Goal: Task Accomplishment & Management: Use online tool/utility

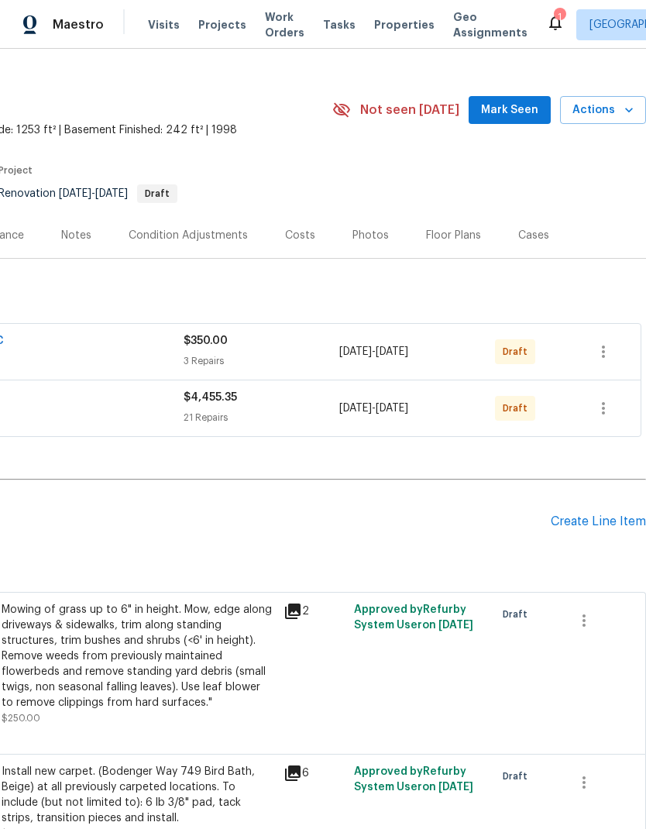
scroll to position [22, 229]
click at [606, 412] on icon "button" at bounding box center [603, 408] width 19 height 19
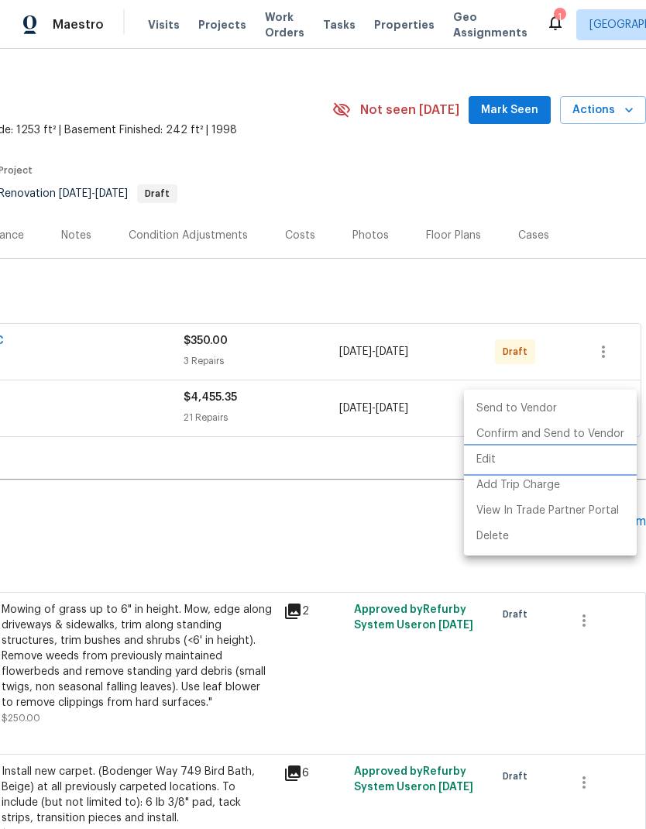
click at [523, 462] on li "Edit" at bounding box center [550, 460] width 173 height 26
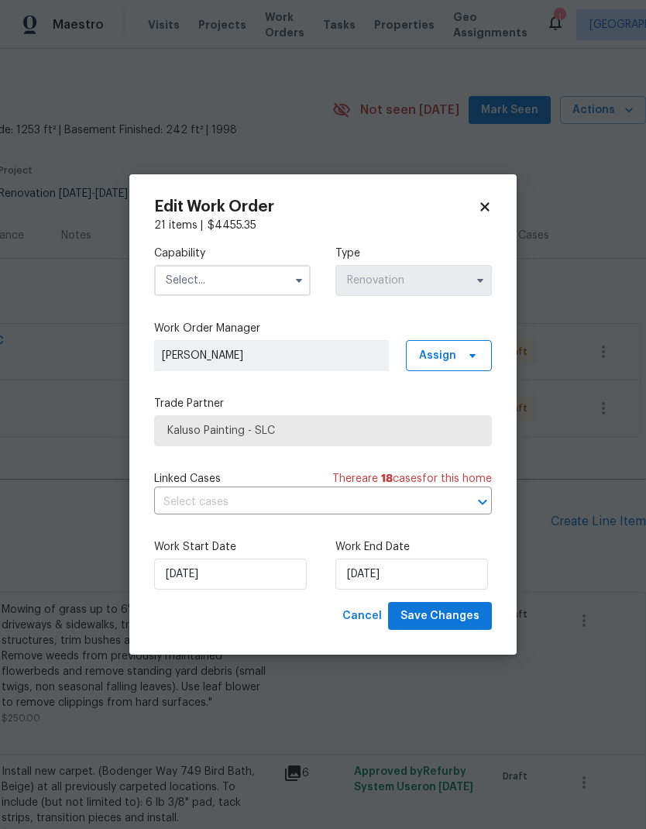
click at [259, 276] on input "text" at bounding box center [232, 280] width 156 height 31
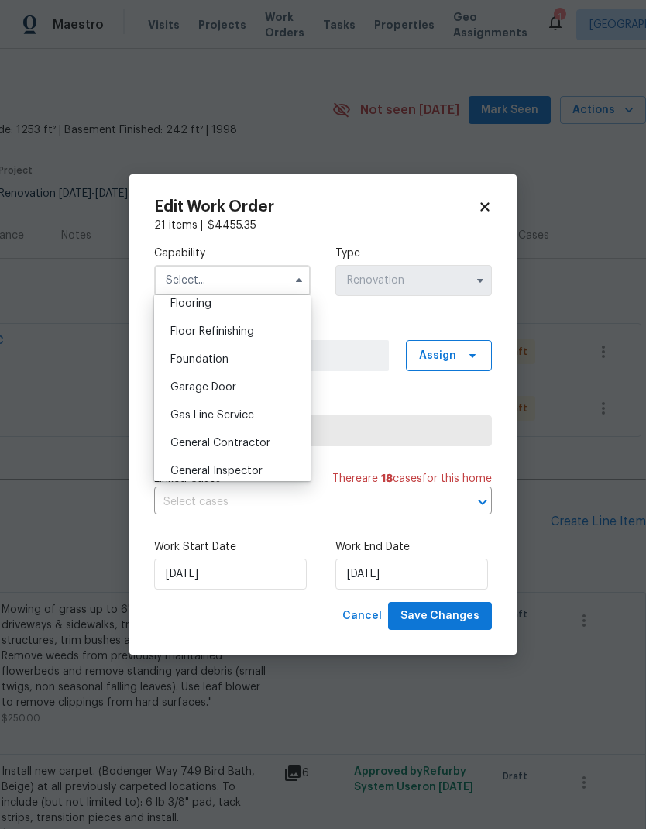
scroll to position [626, 0]
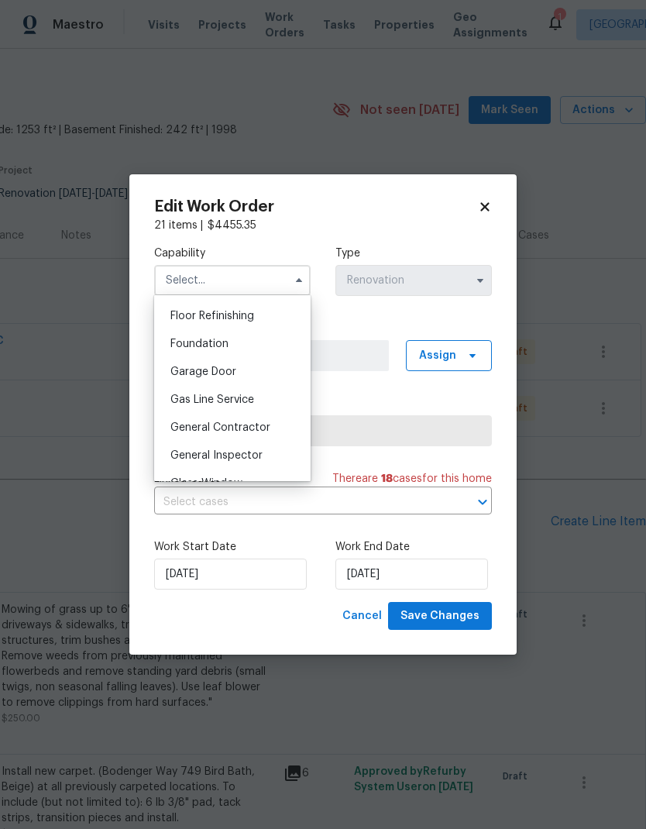
click at [278, 431] on div "General Contractor" at bounding box center [232, 428] width 149 height 28
type input "General Contractor"
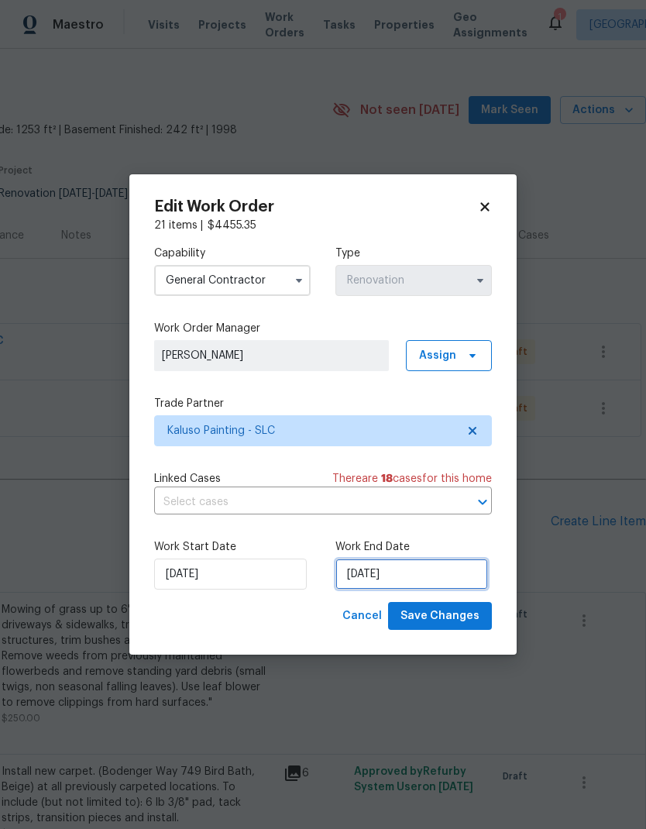
click at [428, 576] on input "9/10/2025" at bounding box center [411, 573] width 153 height 31
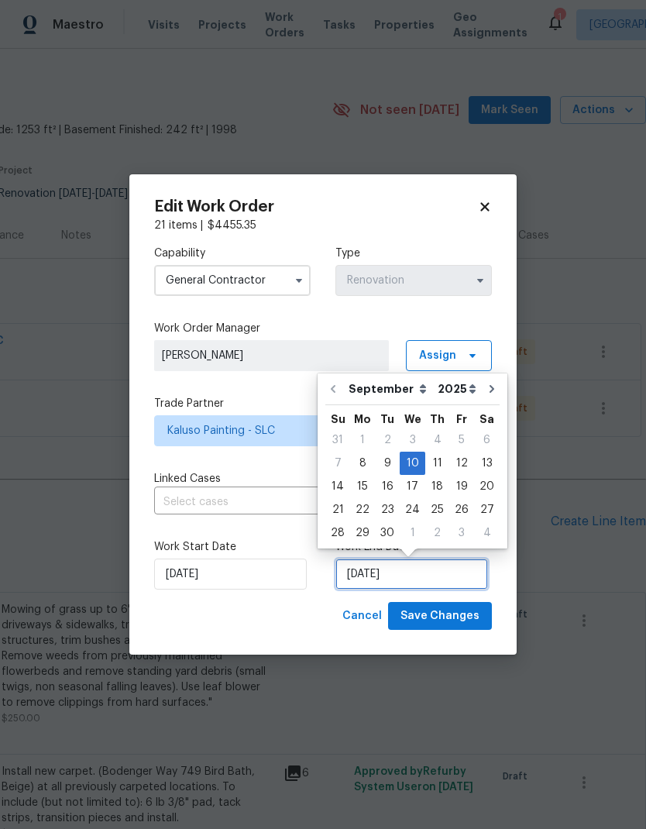
scroll to position [6, 0]
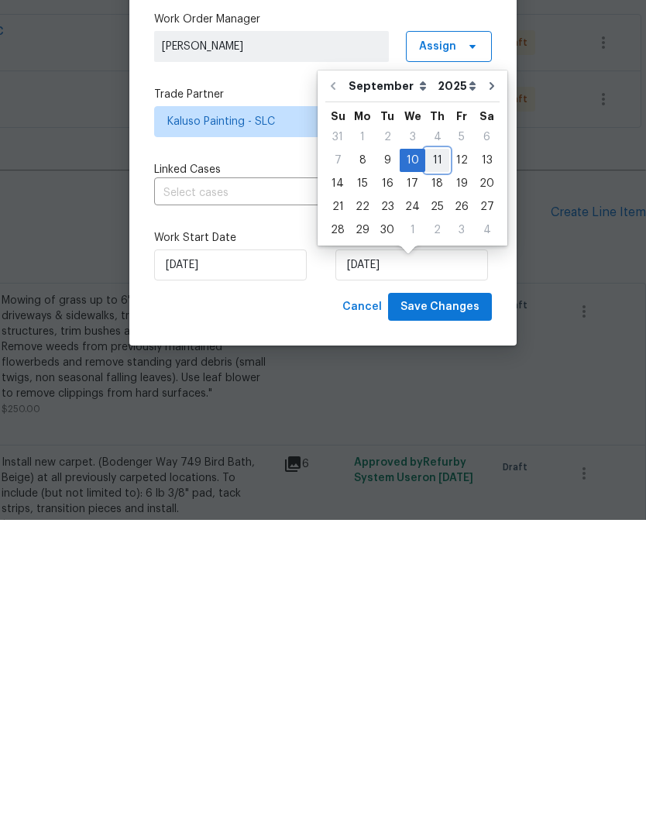
click at [431, 458] on div "11" at bounding box center [437, 469] width 24 height 22
type input "9/11/2025"
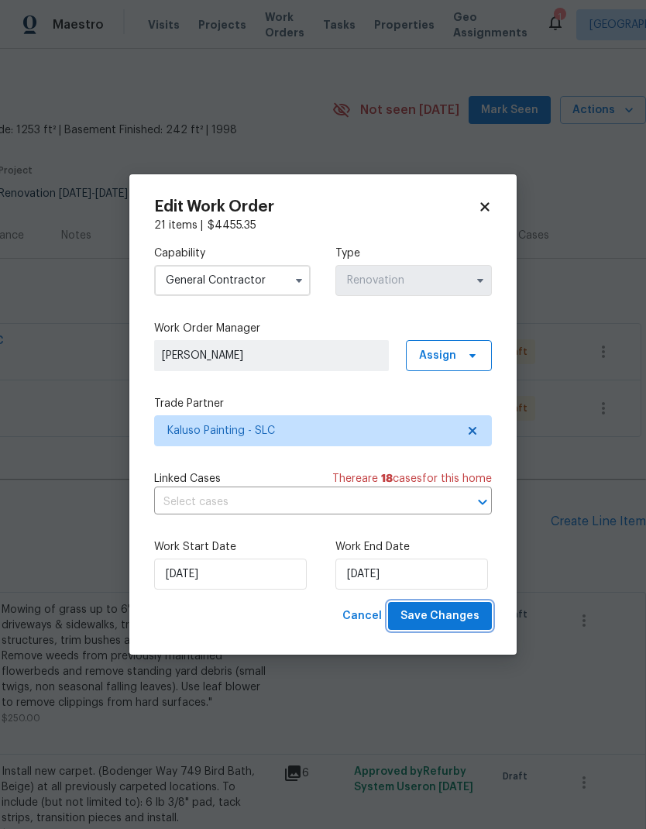
click at [429, 616] on span "Save Changes" at bounding box center [439, 615] width 79 height 19
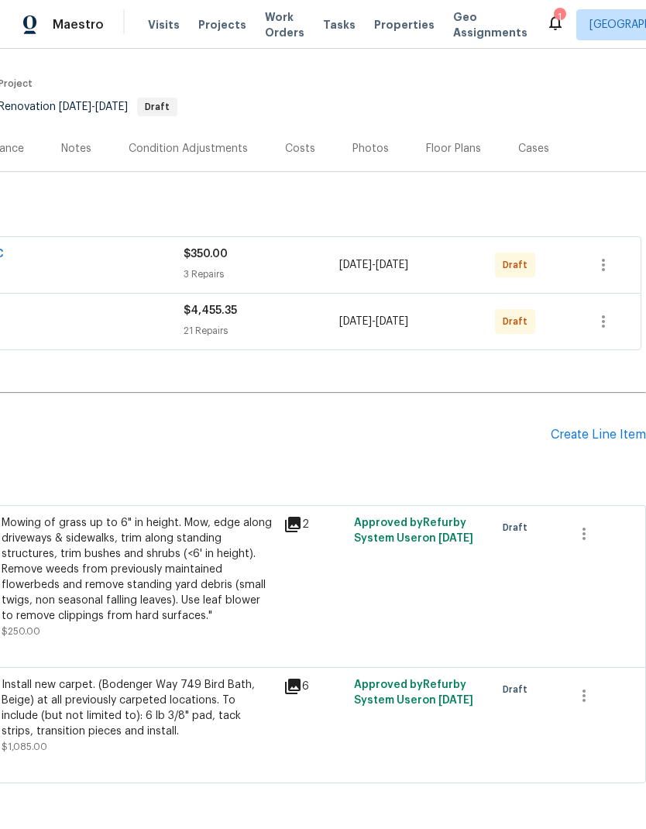
scroll to position [108, 229]
click at [602, 256] on icon "button" at bounding box center [603, 265] width 19 height 19
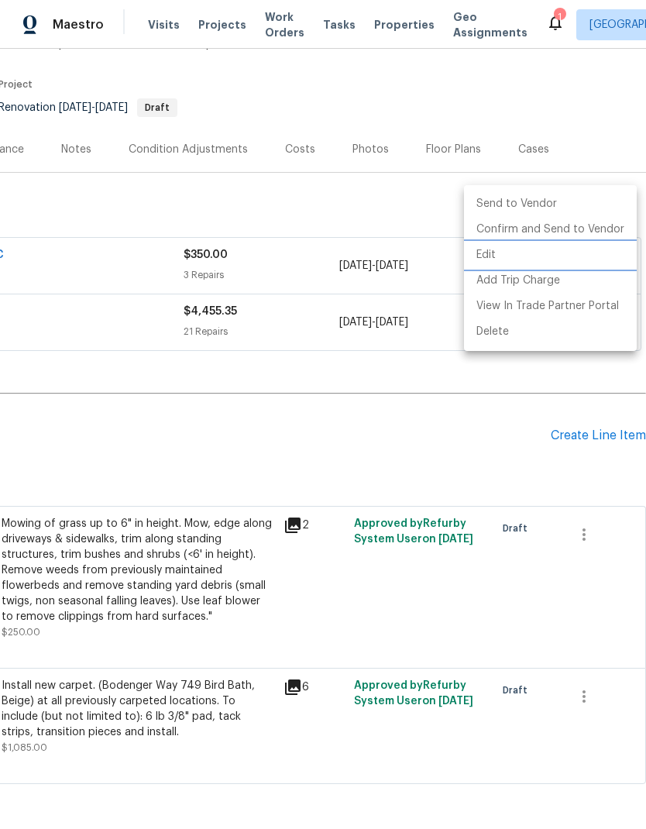
click at [513, 252] on li "Edit" at bounding box center [550, 255] width 173 height 26
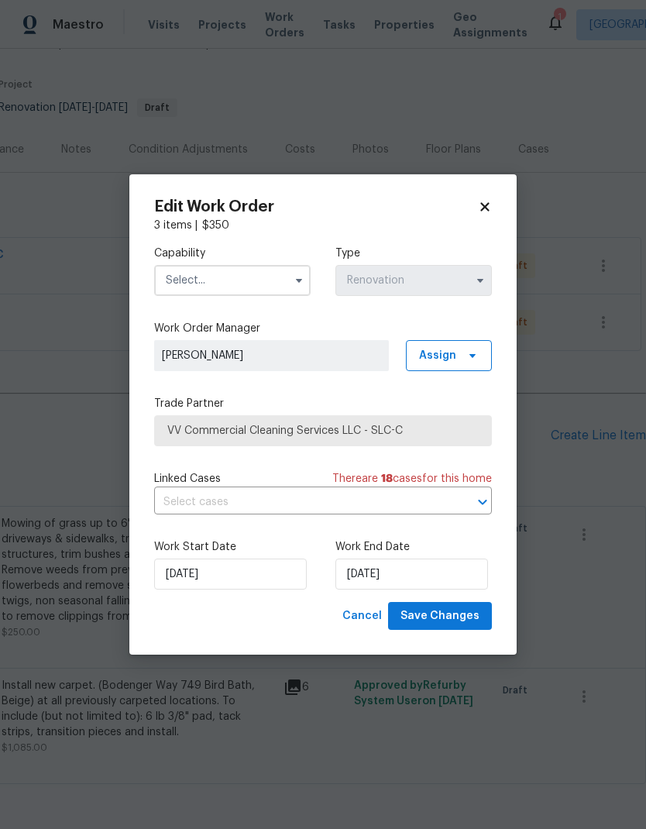
click at [261, 287] on input "text" at bounding box center [232, 280] width 156 height 31
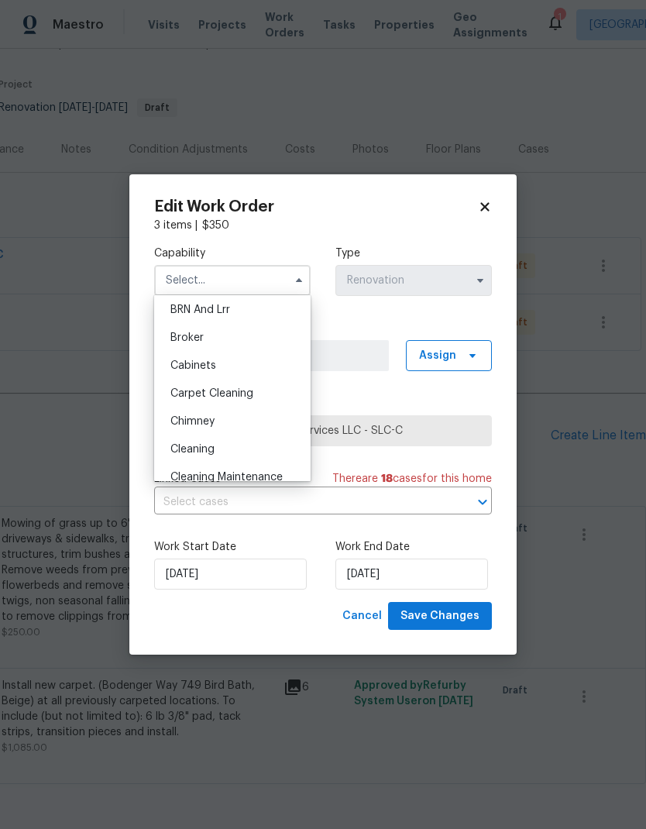
scroll to position [100, 0]
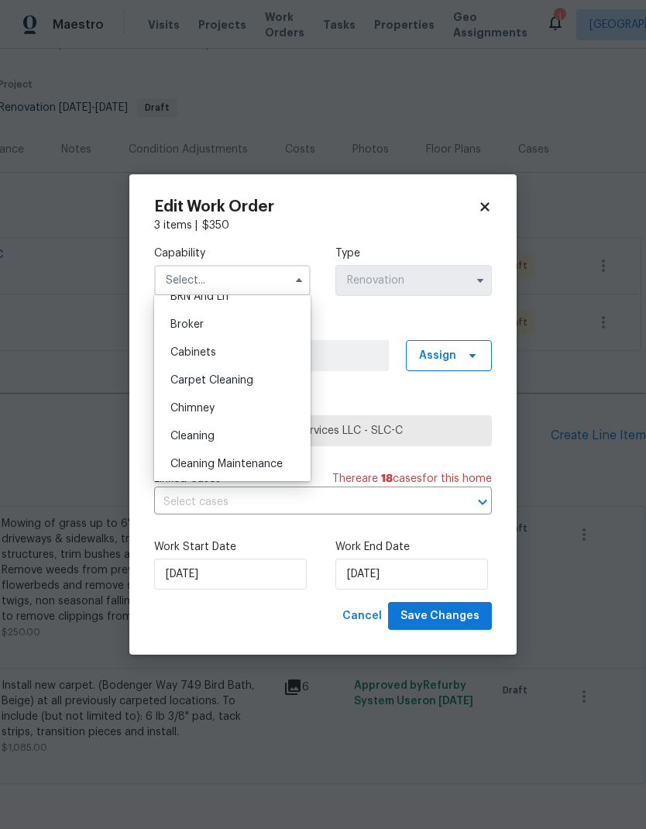
click at [240, 441] on div "Cleaning" at bounding box center [232, 436] width 149 height 28
type input "Cleaning"
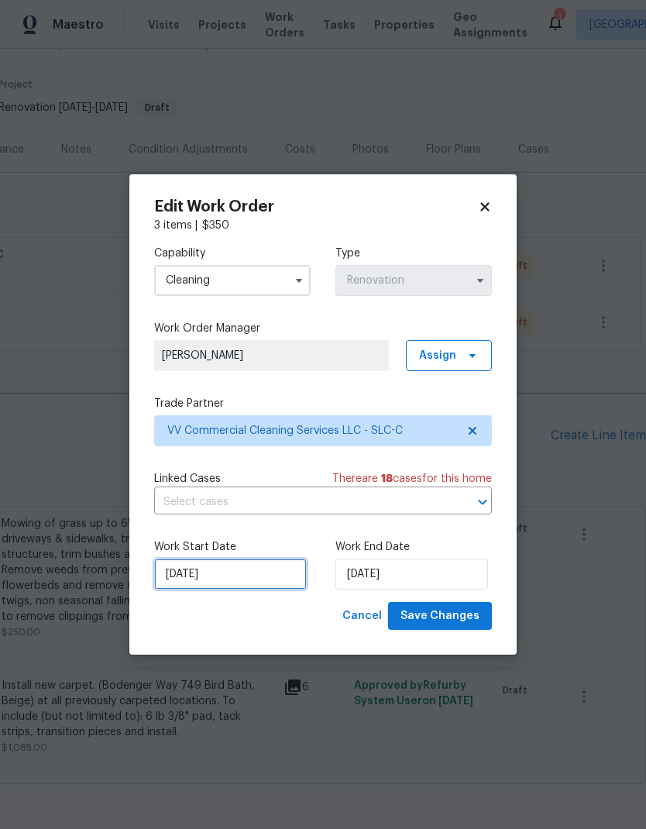
click at [249, 578] on input "9/12/2025" at bounding box center [230, 573] width 153 height 31
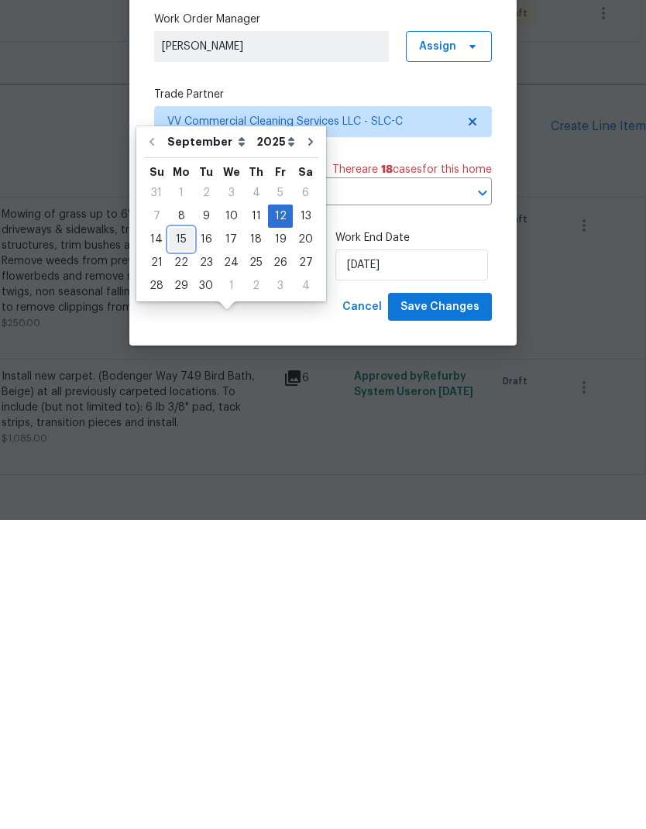
click at [184, 537] on div "15" at bounding box center [181, 548] width 25 height 22
type input "9/15/2025"
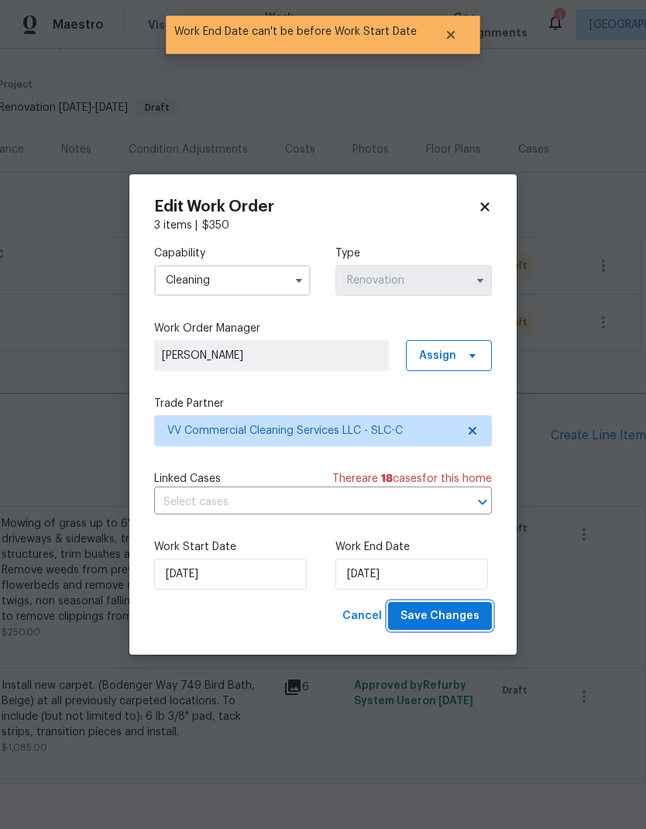
click at [466, 622] on span "Save Changes" at bounding box center [439, 615] width 79 height 19
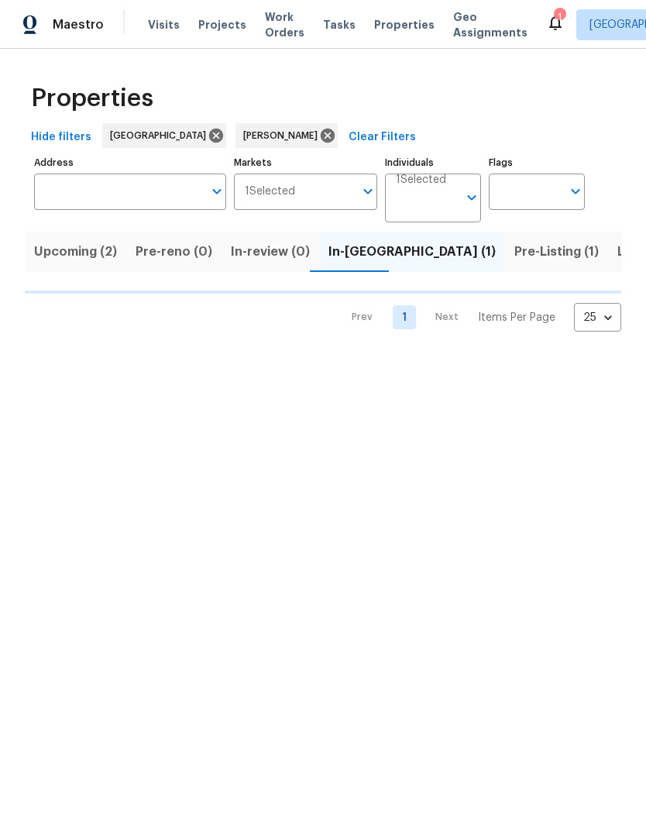
scroll to position [0, 15]
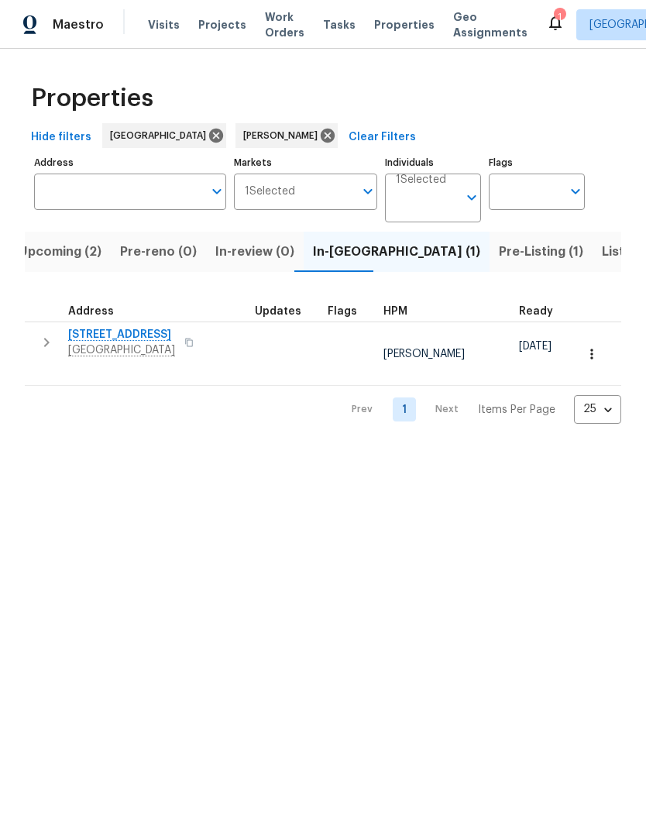
click at [591, 351] on icon "button" at bounding box center [591, 353] width 2 height 10
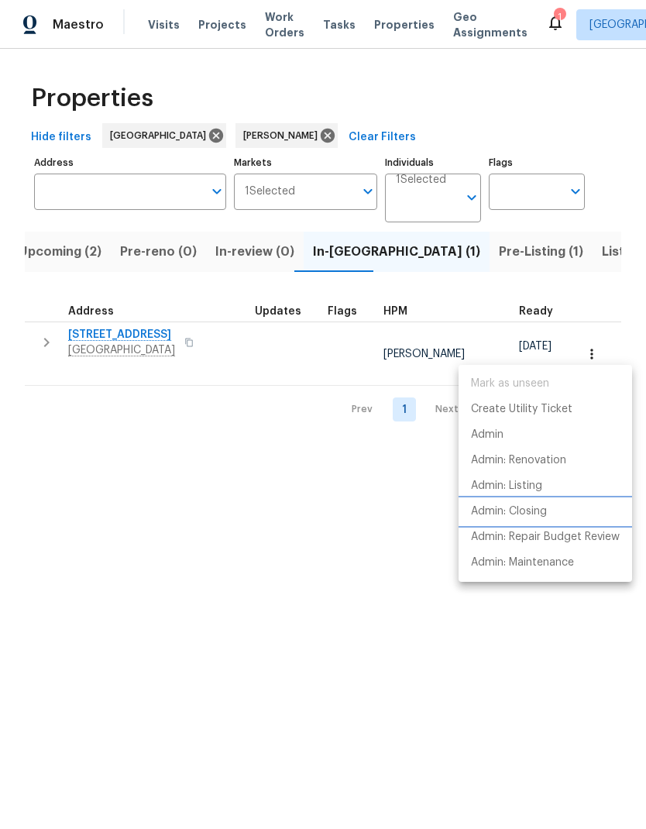
click at [556, 516] on li "Admin: Closing" at bounding box center [544, 512] width 173 height 26
click at [68, 245] on div at bounding box center [323, 414] width 646 height 829
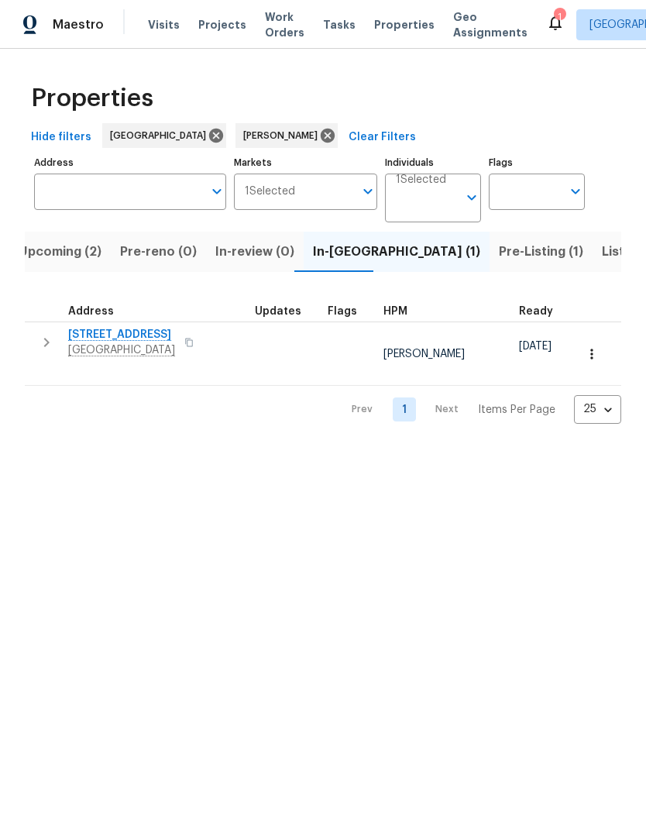
click at [57, 254] on span "Upcoming (2)" at bounding box center [60, 252] width 83 height 22
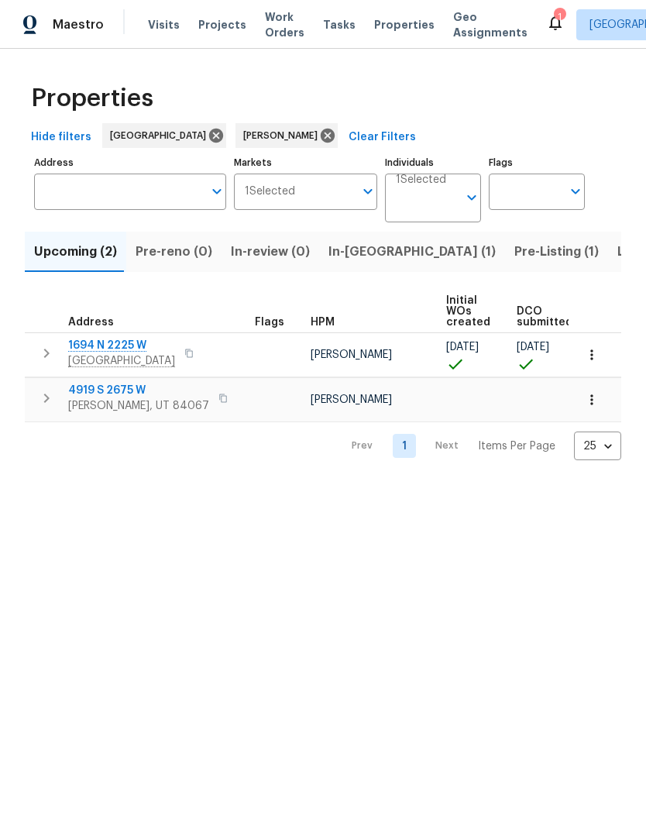
click at [44, 352] on icon "button" at bounding box center [46, 353] width 19 height 19
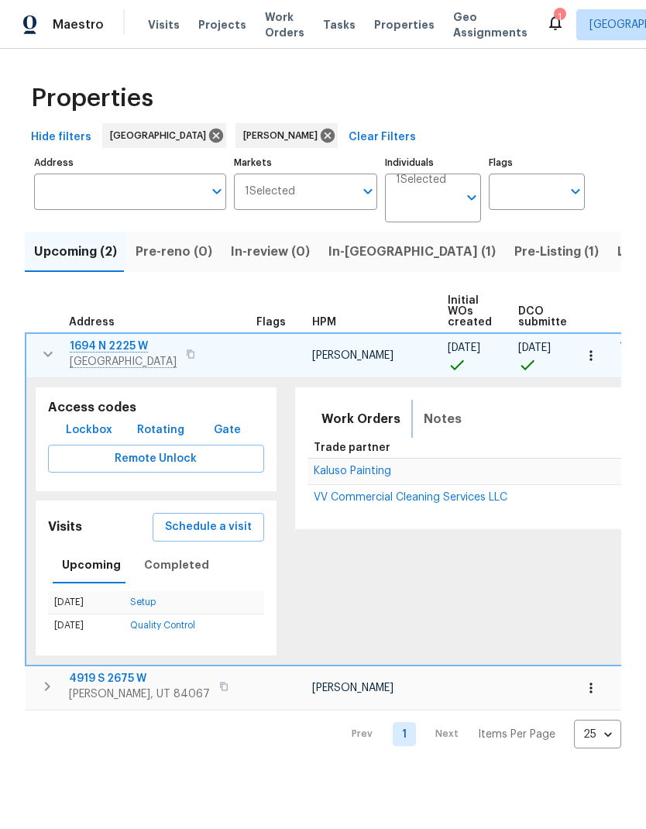
click at [436, 418] on span "Notes" at bounding box center [443, 419] width 38 height 22
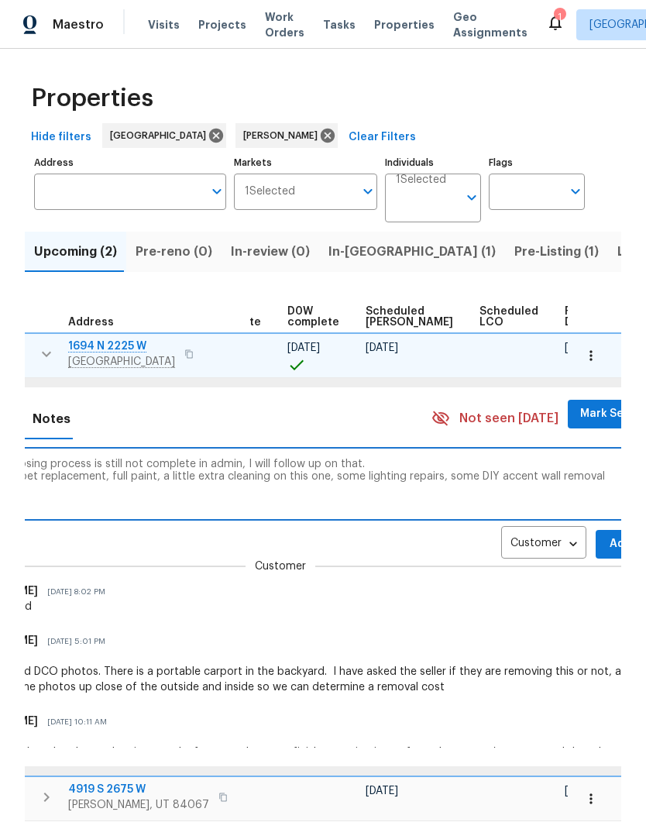
scroll to position [0, 391]
click at [475, 475] on textarea "D1W completed. Closing process is still not complete in admin, I will follow up…" at bounding box center [281, 484] width 717 height 52
click at [464, 477] on textarea "D1W completed. Closing process is still not complete in admin, I will follow up…" at bounding box center [281, 484] width 717 height 52
click at [476, 473] on textarea "D1W completed. Closing process is still not complete in admin, I will follow up…" at bounding box center [281, 484] width 717 height 52
click at [497, 482] on textarea "D1W completed. Closing process is still not complete in admin, I will follow up…" at bounding box center [281, 484] width 717 height 52
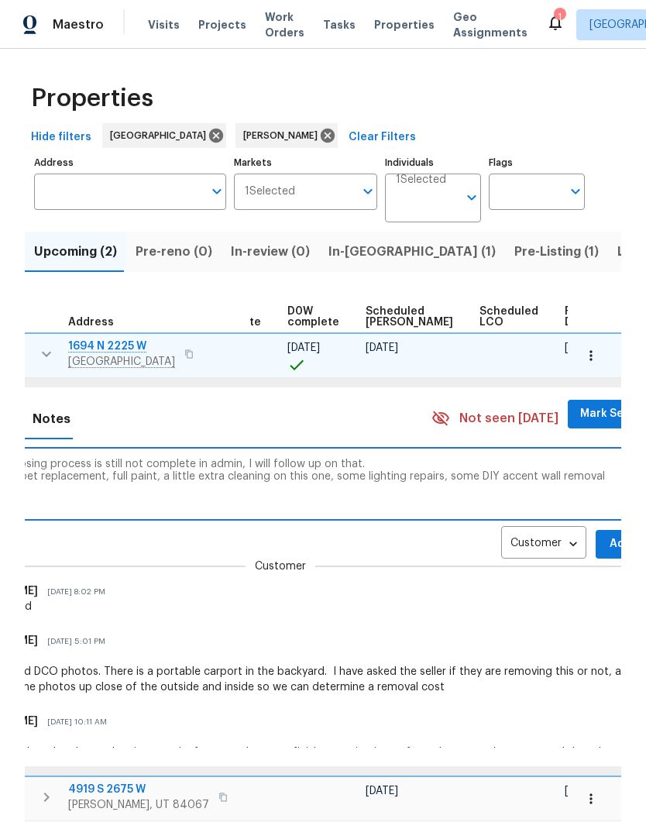
click at [496, 504] on textarea "D1W completed. Closing process is still not complete in admin, I will follow up…" at bounding box center [281, 484] width 717 height 52
click at [479, 475] on textarea "D1W completed. Closing process is still not complete in admin, I will follow up…" at bounding box center [281, 484] width 717 height 52
click at [482, 472] on textarea "D1W completed. Closing process is still not complete in admin, I will follow up…" at bounding box center [281, 484] width 717 height 52
click at [562, 472] on textarea "D1W completed. Closing process is still not complete in admin, I will follow up…" at bounding box center [281, 484] width 717 height 52
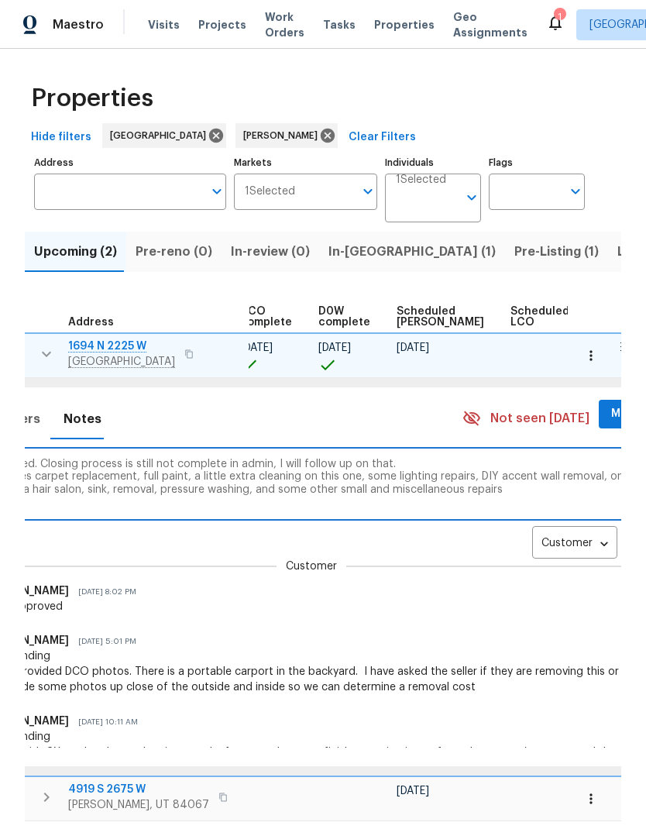
scroll to position [0, 328]
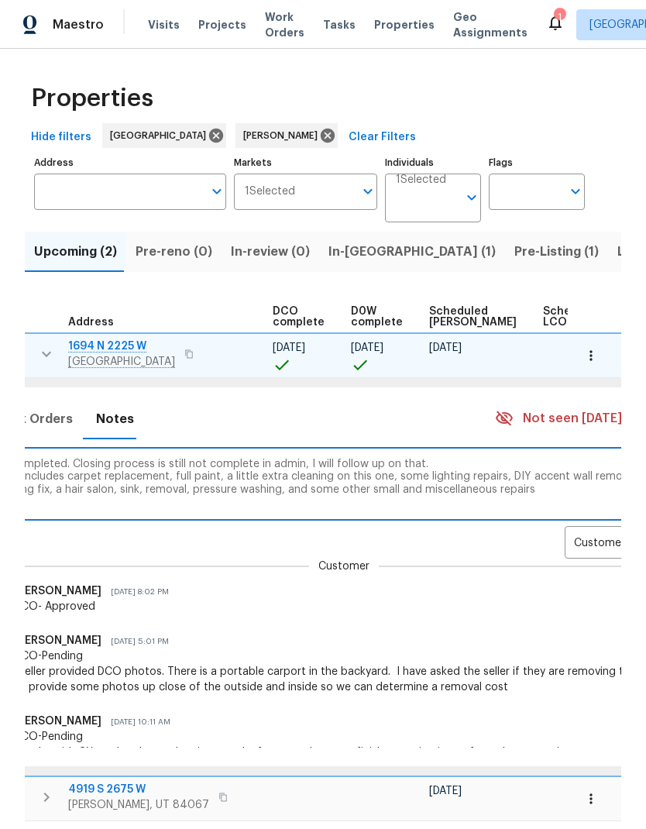
click at [451, 490] on textarea "D1W completed. Closing process is still not complete in admin, I will follow up…" at bounding box center [344, 484] width 717 height 52
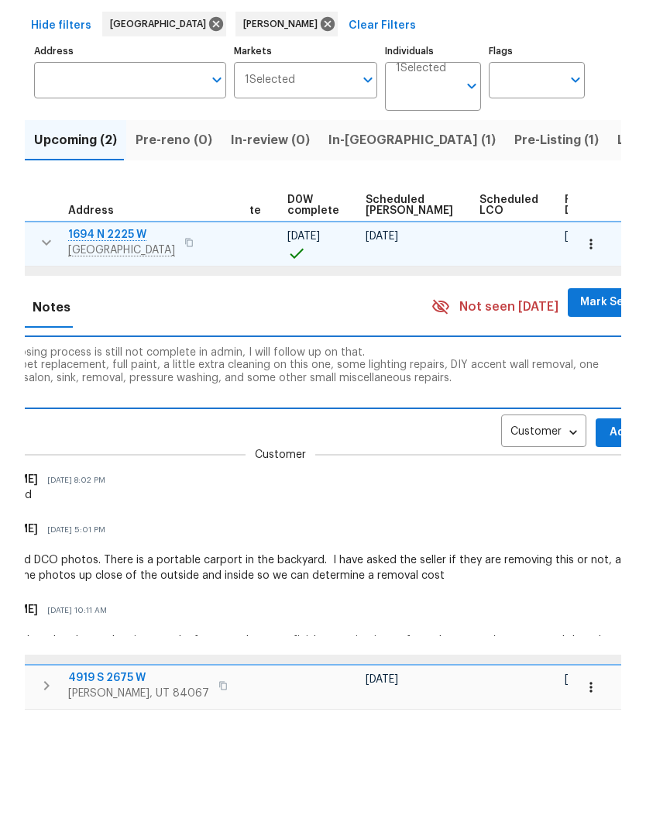
scroll to position [0, 0]
type textarea "D1W completed. Closing process is still not complete in admin, I will follow up…"
click at [608, 534] on span "Add" at bounding box center [620, 543] width 25 height 19
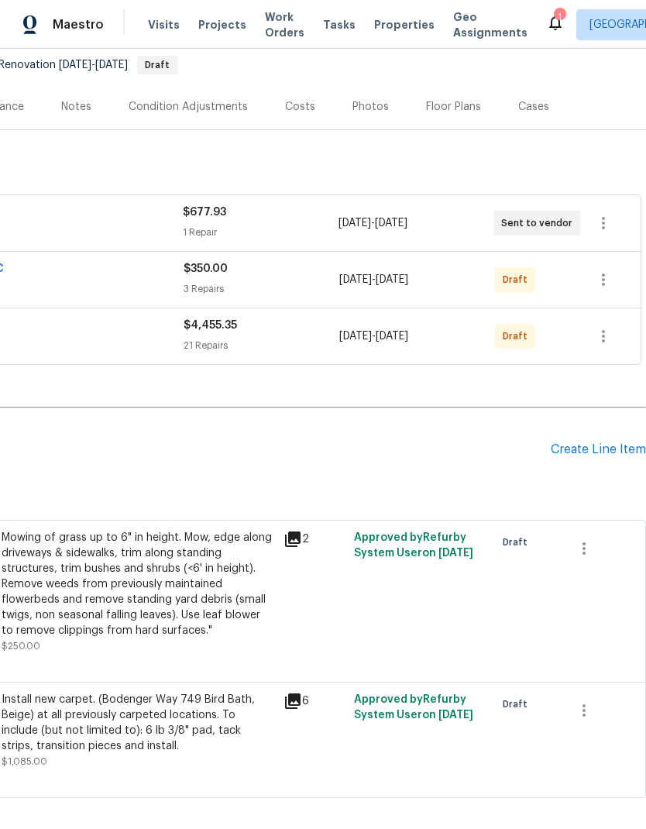
scroll to position [151, 229]
click at [603, 276] on icon "button" at bounding box center [603, 279] width 3 height 12
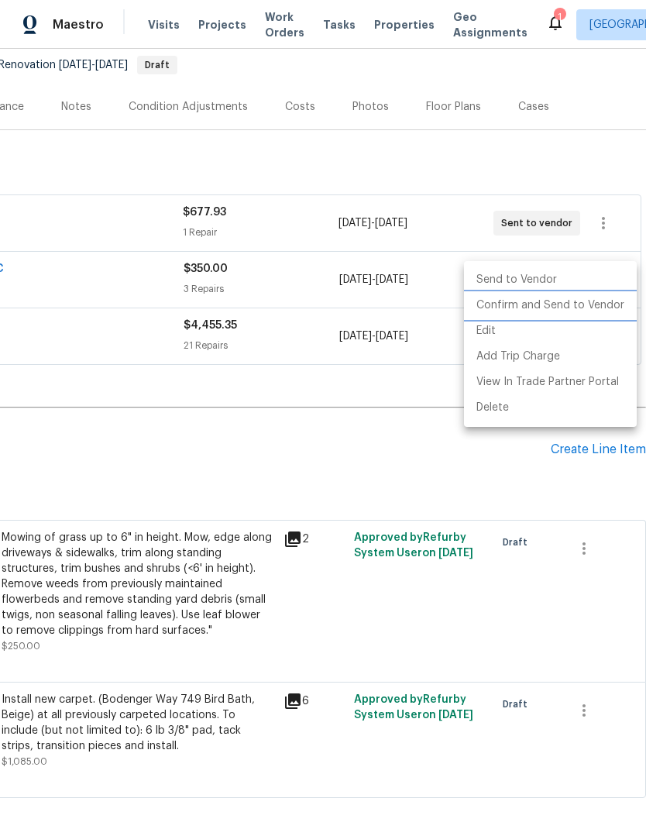
click at [571, 304] on li "Confirm and Send to Vendor" at bounding box center [550, 306] width 173 height 26
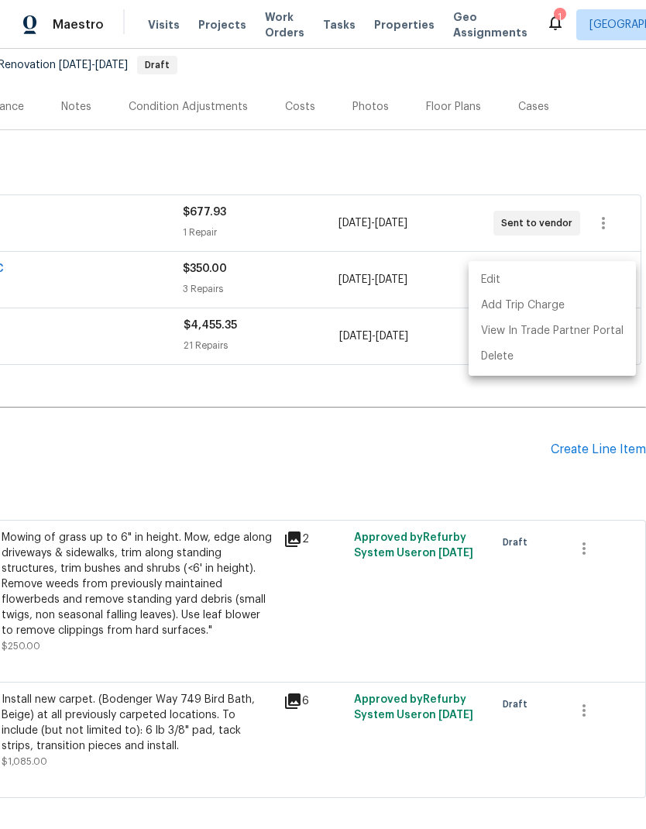
click at [598, 160] on div at bounding box center [323, 414] width 646 height 829
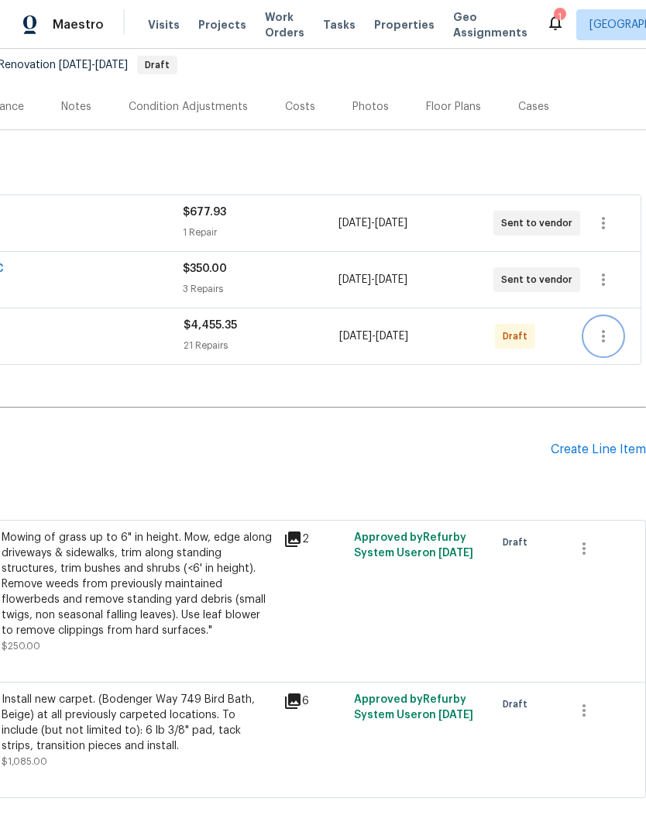
click at [606, 342] on icon "button" at bounding box center [603, 336] width 19 height 19
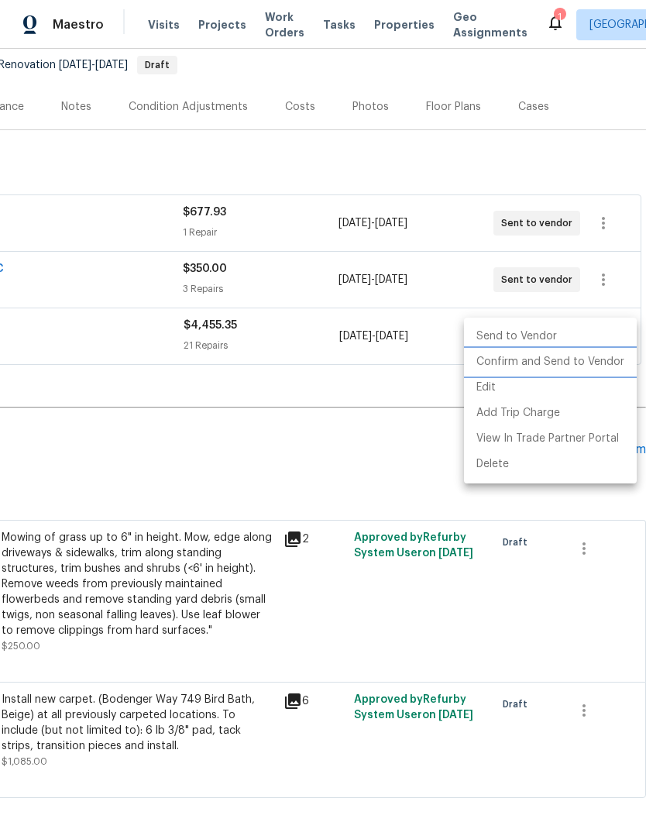
click at [577, 362] on li "Confirm and Send to Vendor" at bounding box center [550, 362] width 173 height 26
click at [607, 165] on div at bounding box center [323, 414] width 646 height 829
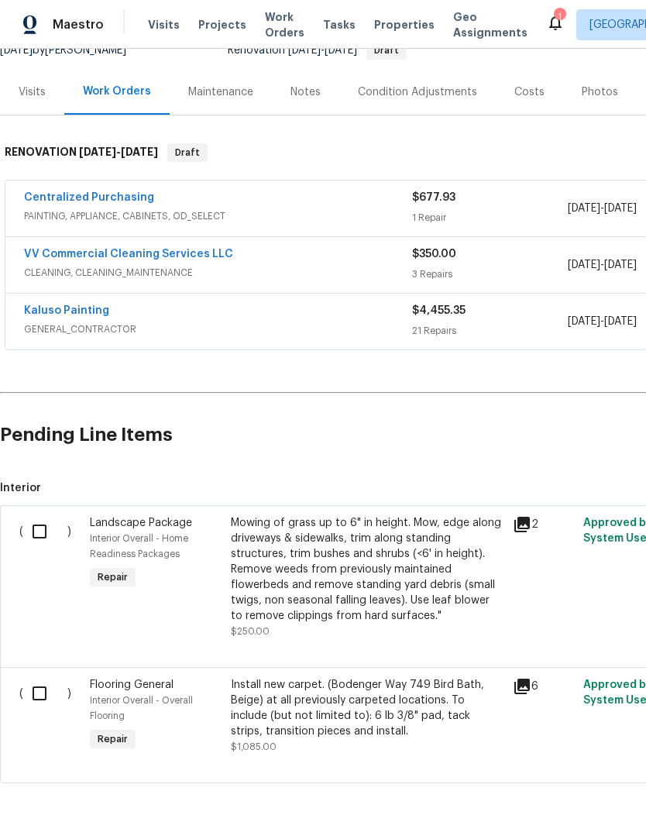
scroll to position [165, 0]
click at [43, 544] on input "checkbox" at bounding box center [45, 532] width 44 height 33
checkbox input "true"
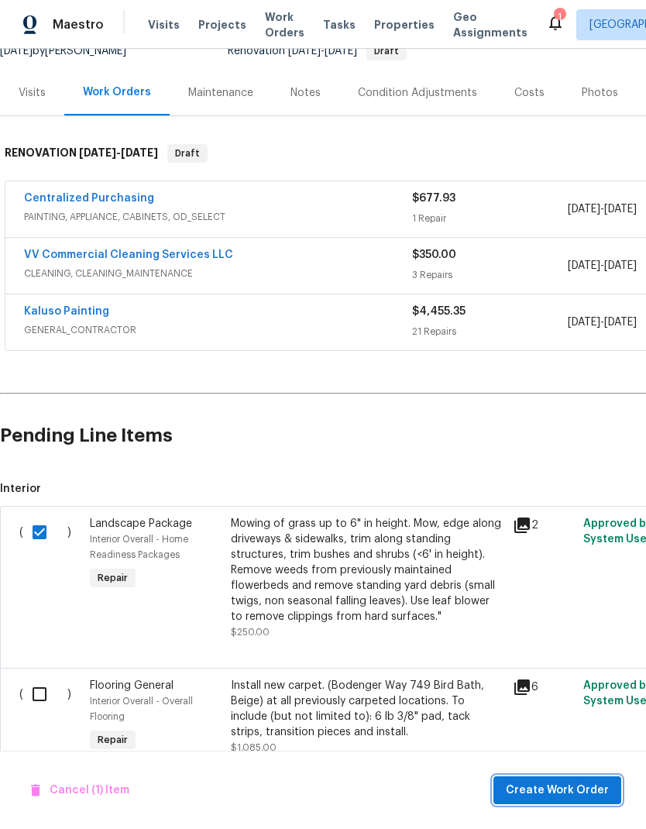
click at [584, 791] on span "Create Work Order" at bounding box center [557, 790] width 103 height 19
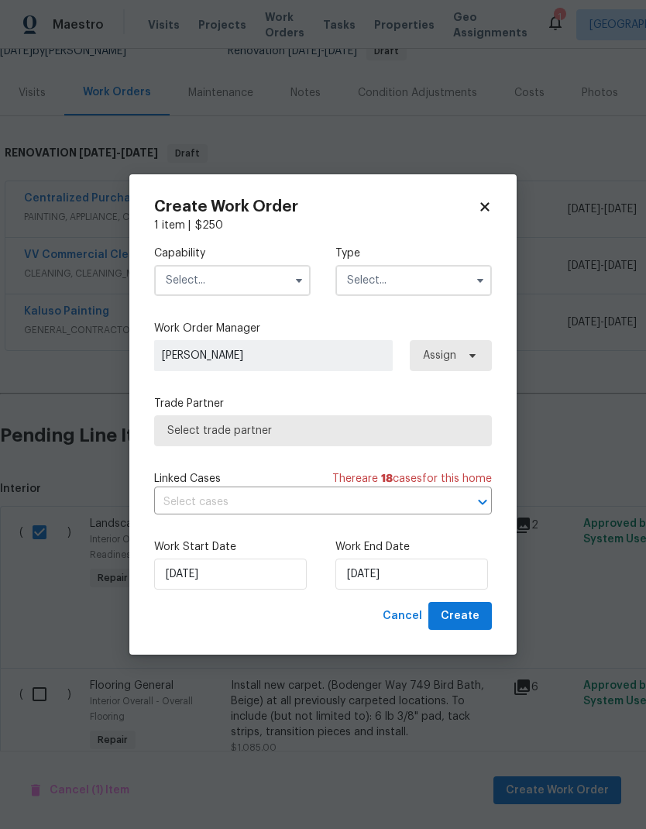
click at [259, 280] on input "text" at bounding box center [232, 280] width 156 height 31
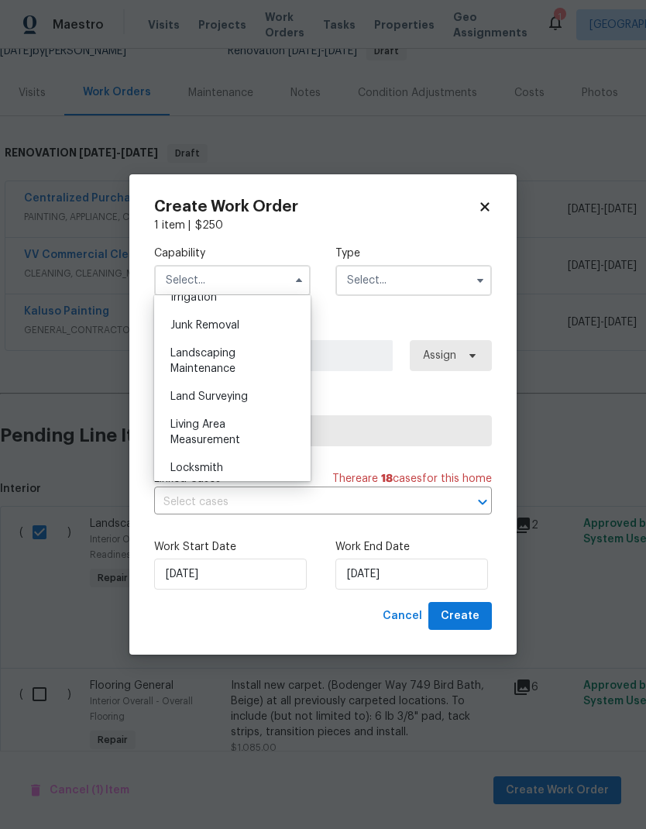
scroll to position [966, 0]
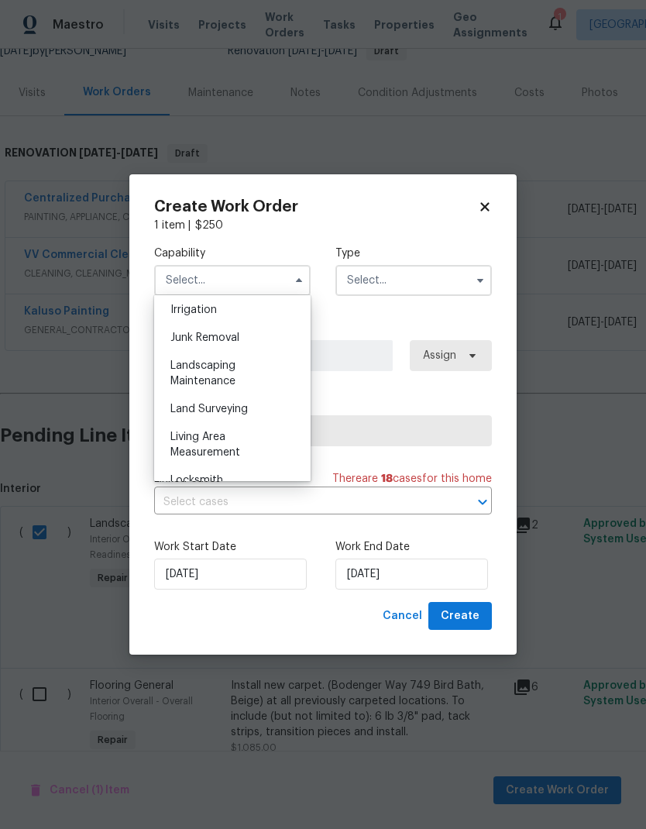
click at [239, 373] on div "Landscaping Maintenance" at bounding box center [232, 373] width 149 height 43
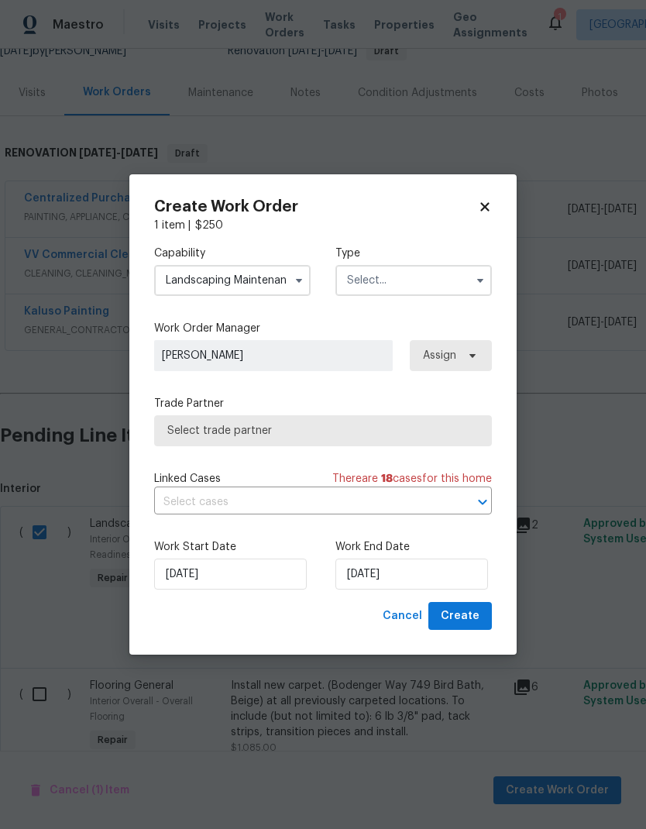
type input "Landscaping Maintenance"
click at [433, 288] on input "text" at bounding box center [413, 280] width 156 height 31
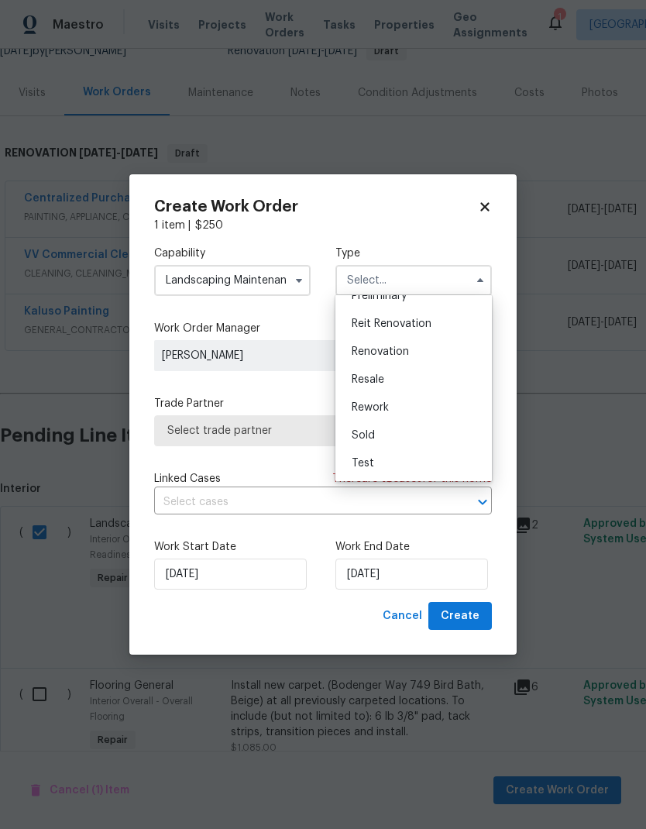
scroll to position [352, 0]
click at [415, 352] on div "Renovation" at bounding box center [413, 352] width 149 height 28
type input "Renovation"
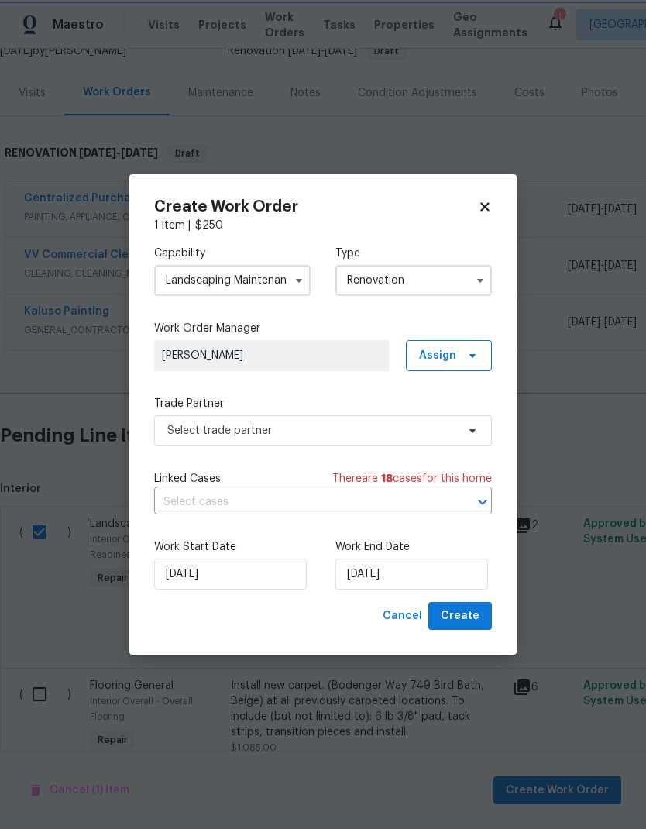
scroll to position [0, 0]
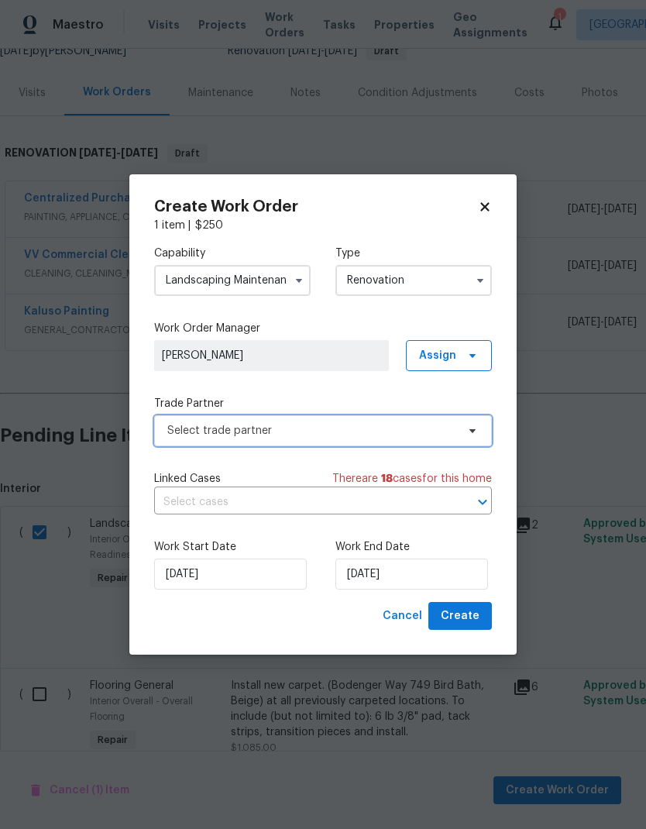
click at [402, 437] on span "Select trade partner" at bounding box center [311, 430] width 289 height 15
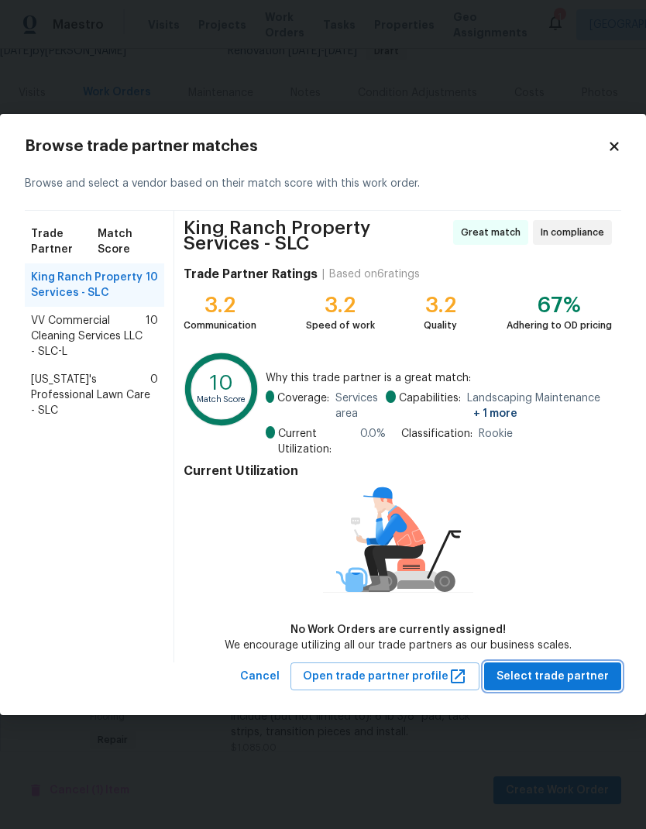
click at [595, 676] on span "Select trade partner" at bounding box center [552, 676] width 112 height 19
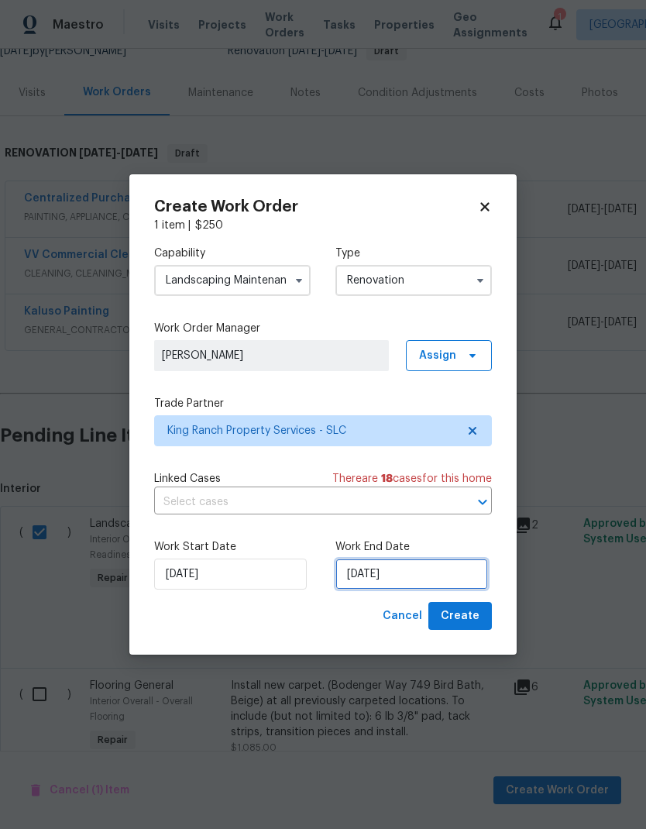
click at [443, 572] on input "9/8/2025" at bounding box center [411, 573] width 153 height 31
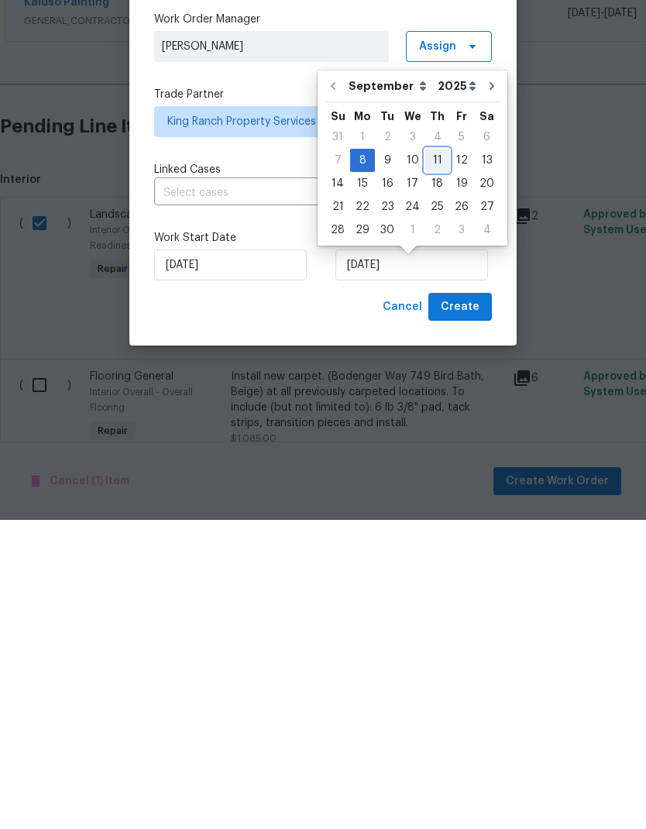
click at [435, 458] on div "11" at bounding box center [437, 469] width 24 height 22
type input "9/11/2025"
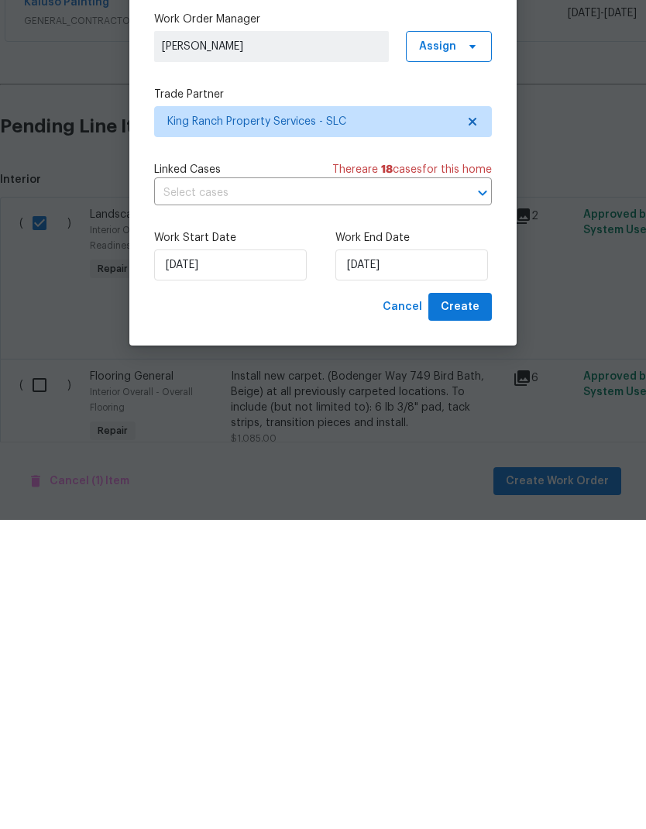
scroll to position [62, 0]
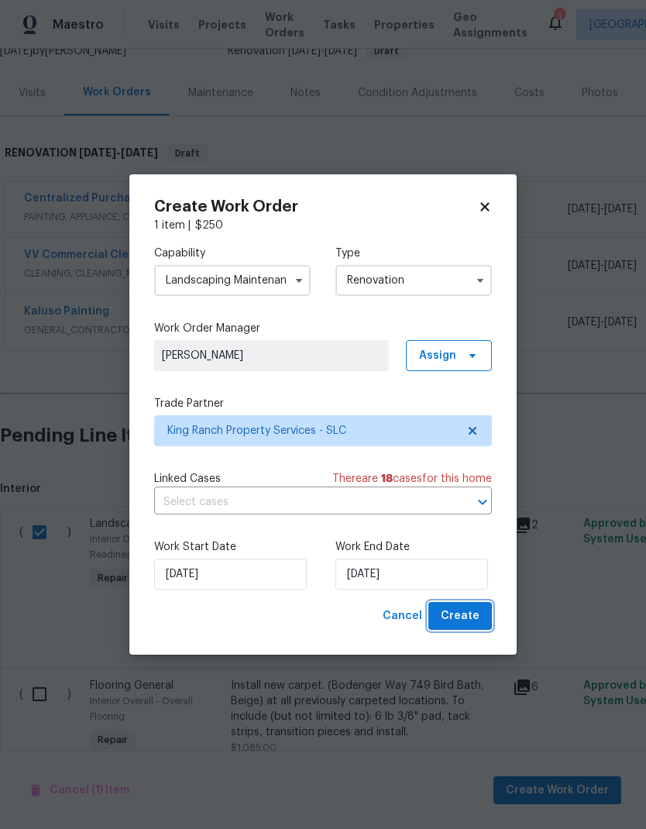
click at [476, 619] on span "Create" at bounding box center [460, 615] width 39 height 19
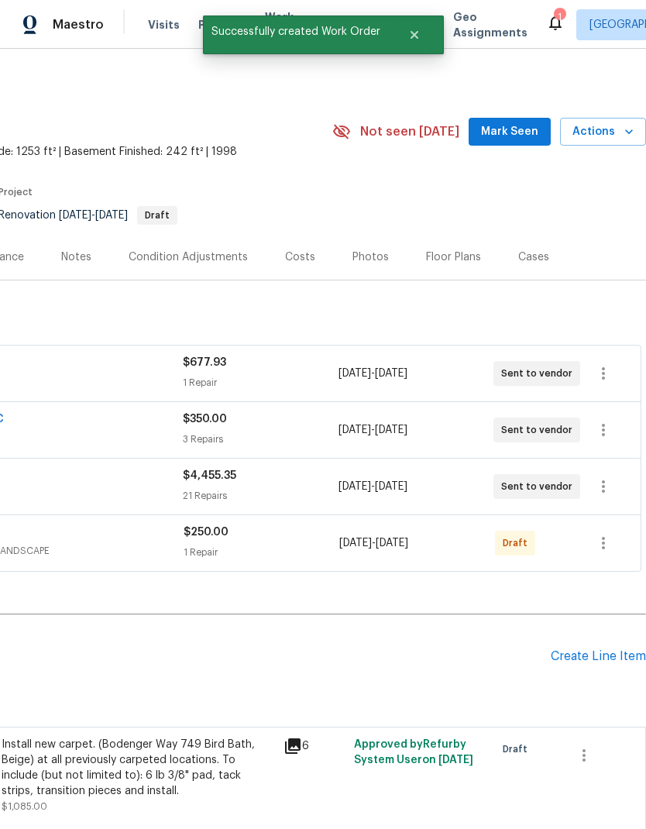
scroll to position [1, 229]
click at [606, 547] on icon "button" at bounding box center [603, 543] width 19 height 19
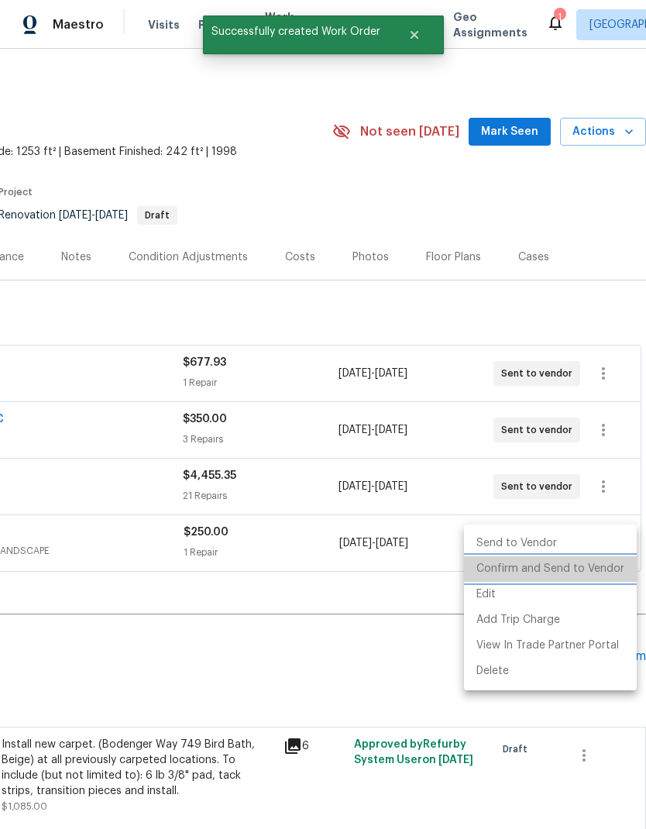
click at [585, 570] on li "Confirm and Send to Vendor" at bounding box center [550, 569] width 173 height 26
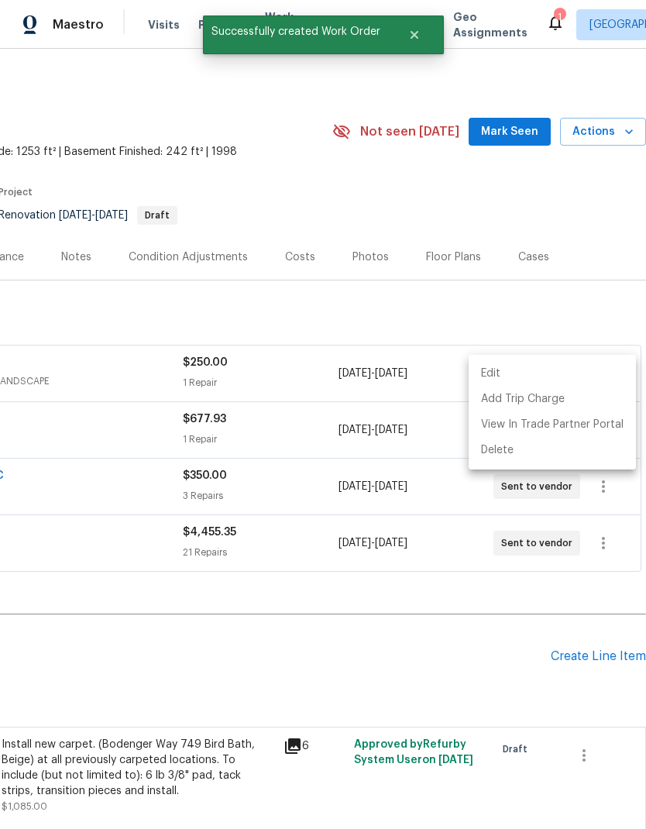
click at [273, 668] on div at bounding box center [323, 414] width 646 height 829
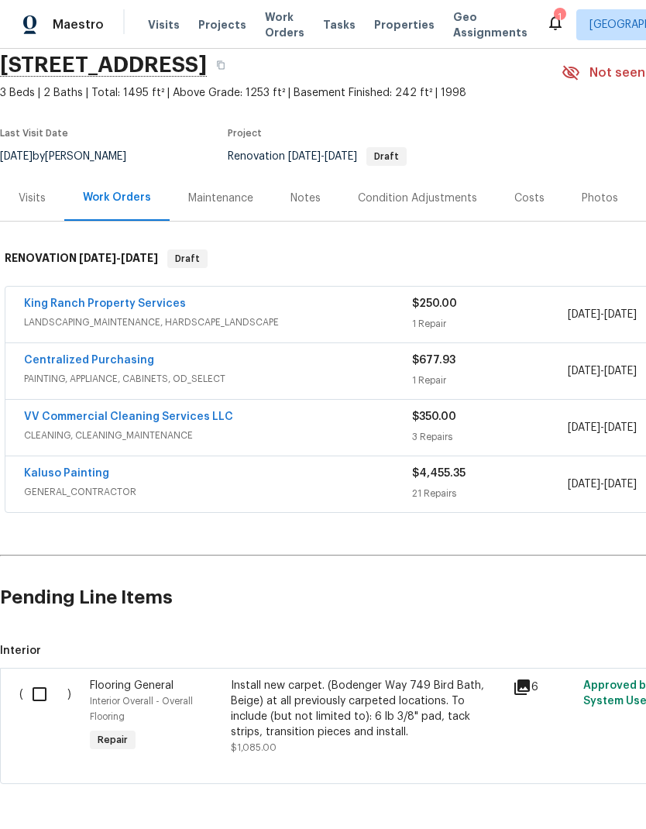
scroll to position [59, 0]
click at [46, 703] on input "checkbox" at bounding box center [45, 694] width 44 height 33
checkbox input "true"
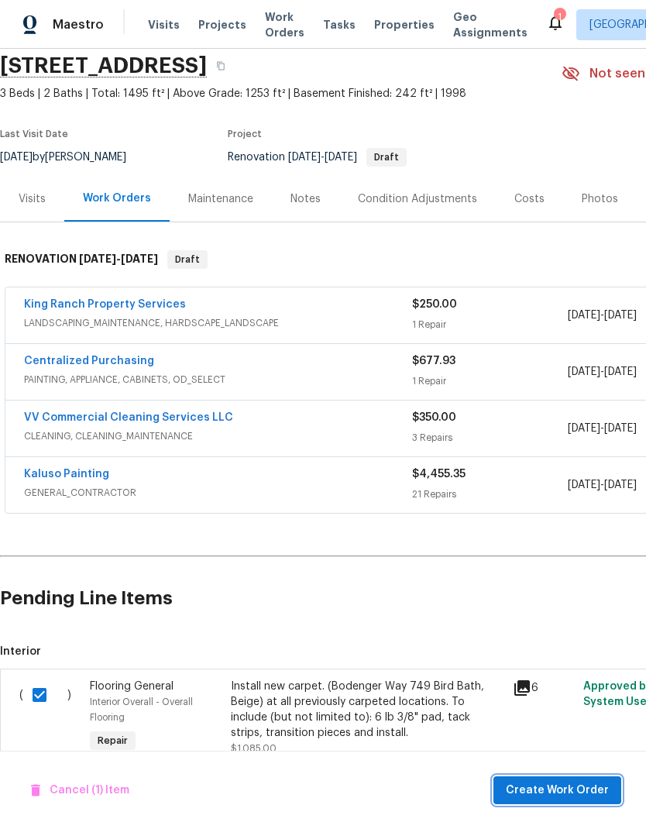
click at [585, 795] on span "Create Work Order" at bounding box center [557, 790] width 103 height 19
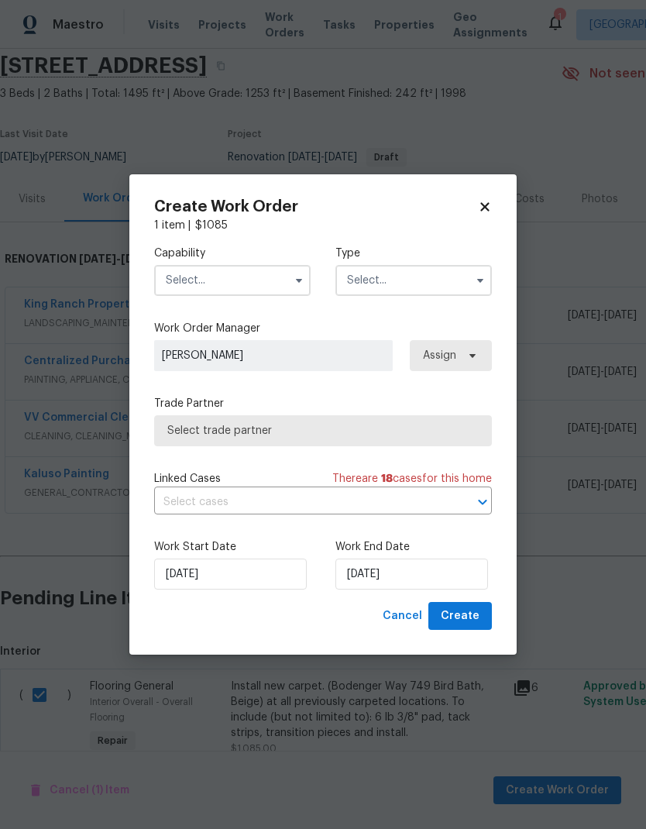
click at [249, 273] on input "text" at bounding box center [232, 280] width 156 height 31
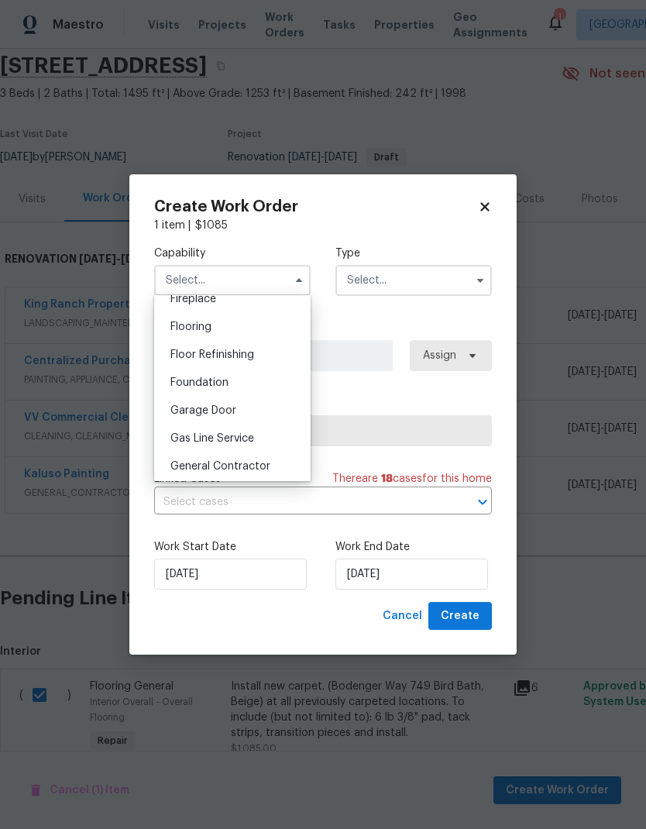
scroll to position [586, 0]
click at [259, 330] on div "Flooring" at bounding box center [232, 328] width 149 height 28
type input "Flooring"
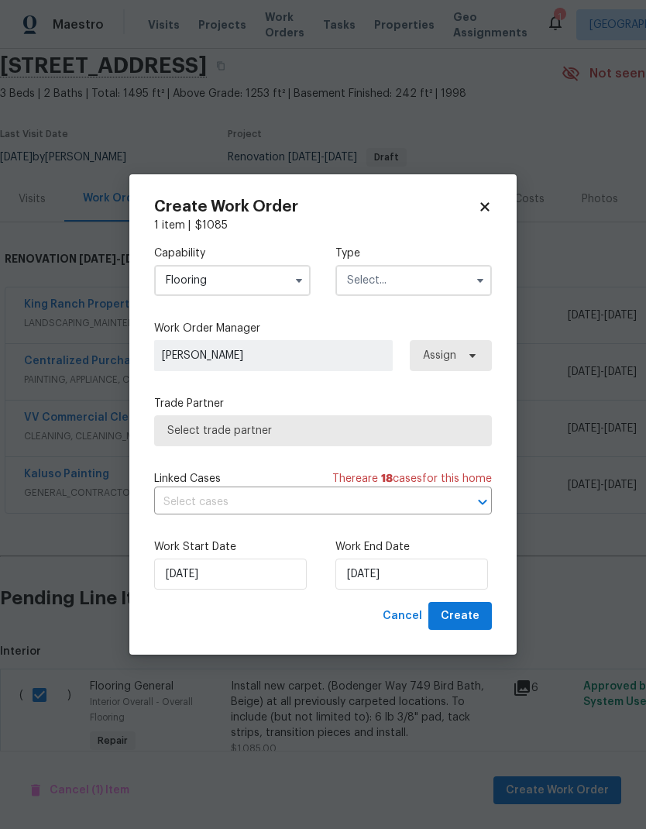
click at [432, 289] on input "text" at bounding box center [413, 280] width 156 height 31
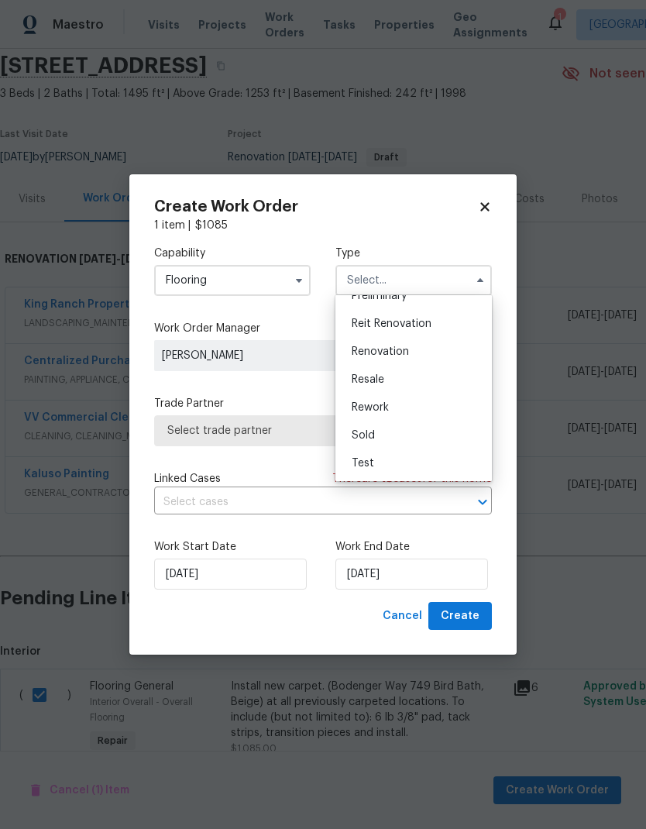
scroll to position [352, 0]
click at [418, 351] on div "Renovation" at bounding box center [413, 352] width 149 height 28
type input "Renovation"
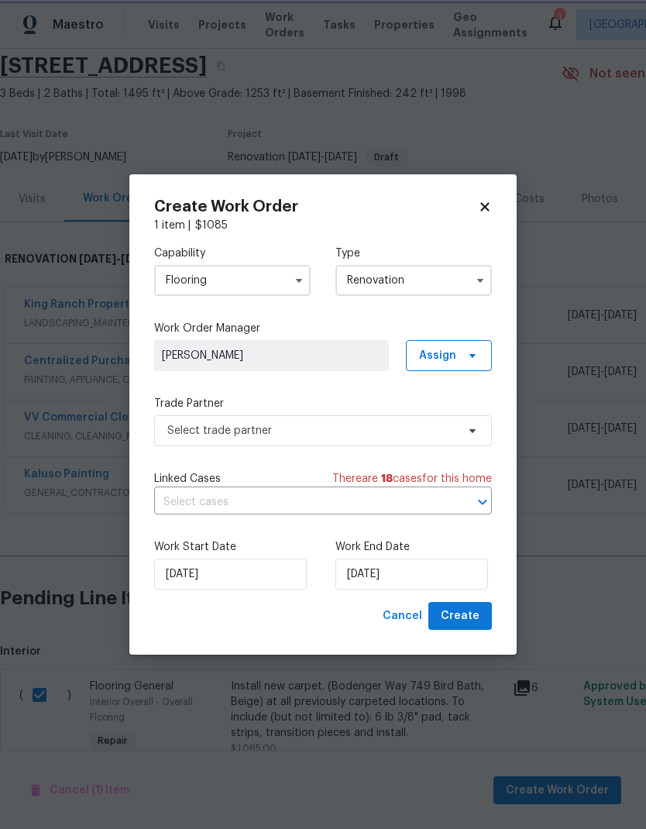
scroll to position [0, 0]
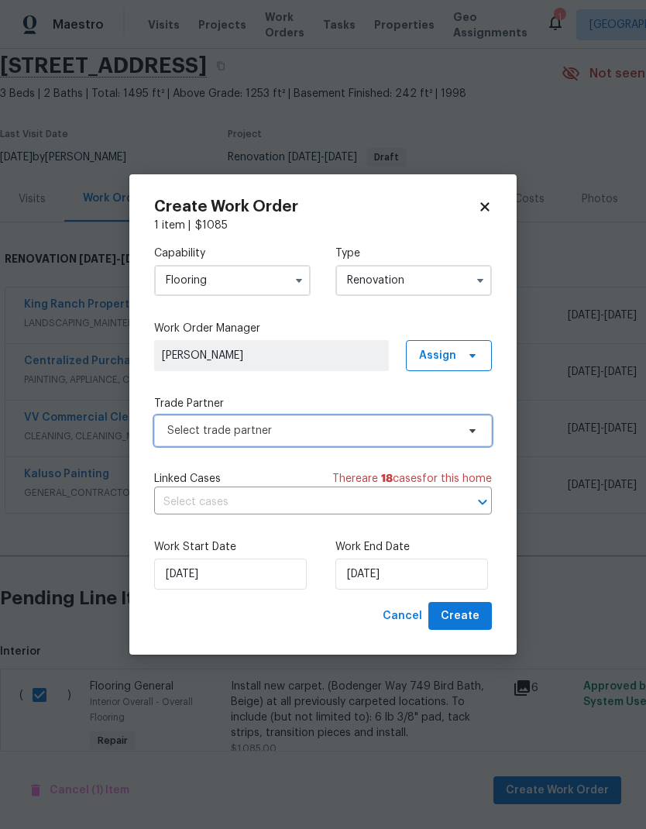
click at [362, 438] on span "Select trade partner" at bounding box center [323, 430] width 338 height 31
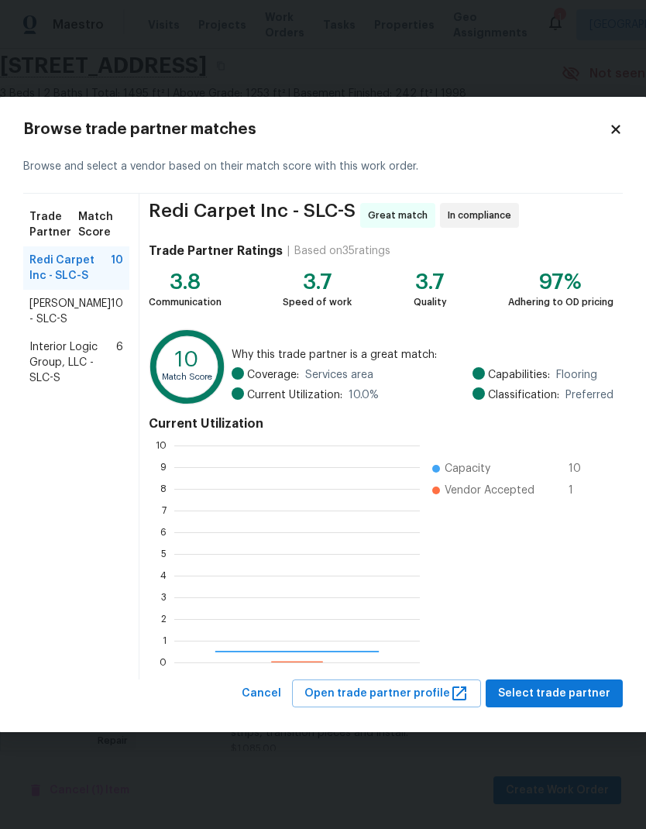
scroll to position [217, 245]
click at [77, 312] on span "Sherwin Williams - SLC-S" at bounding box center [69, 311] width 81 height 31
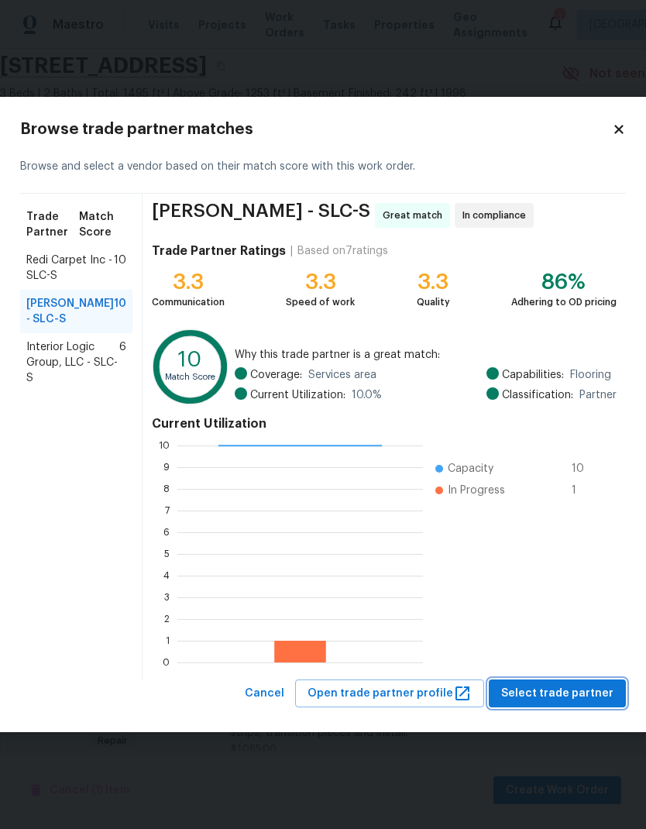
click at [602, 692] on span "Select trade partner" at bounding box center [557, 693] width 112 height 19
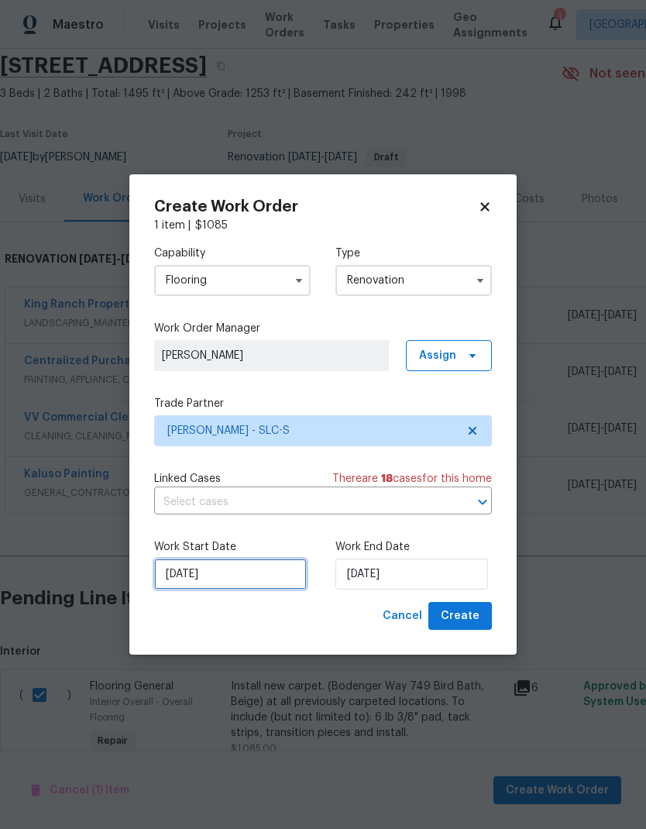
click at [263, 576] on input "9/8/2025" at bounding box center [230, 573] width 153 height 31
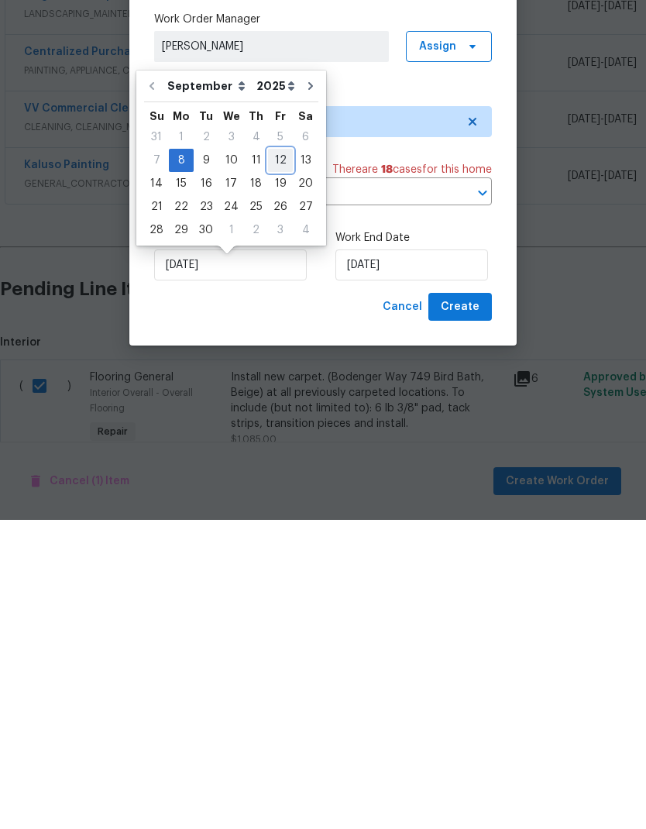
click at [275, 458] on div "12" at bounding box center [280, 469] width 25 height 22
type input "9/12/2025"
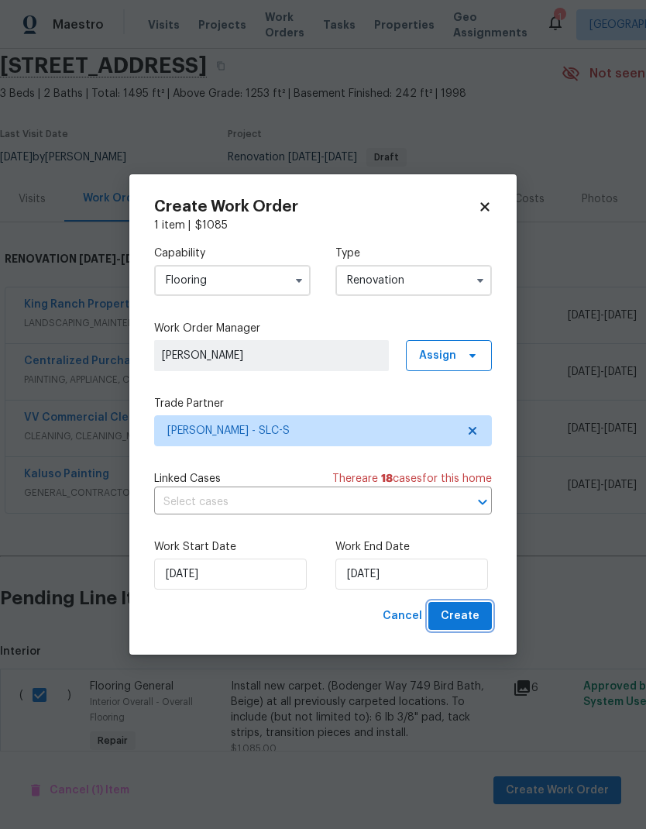
click at [478, 619] on span "Create" at bounding box center [460, 615] width 39 height 19
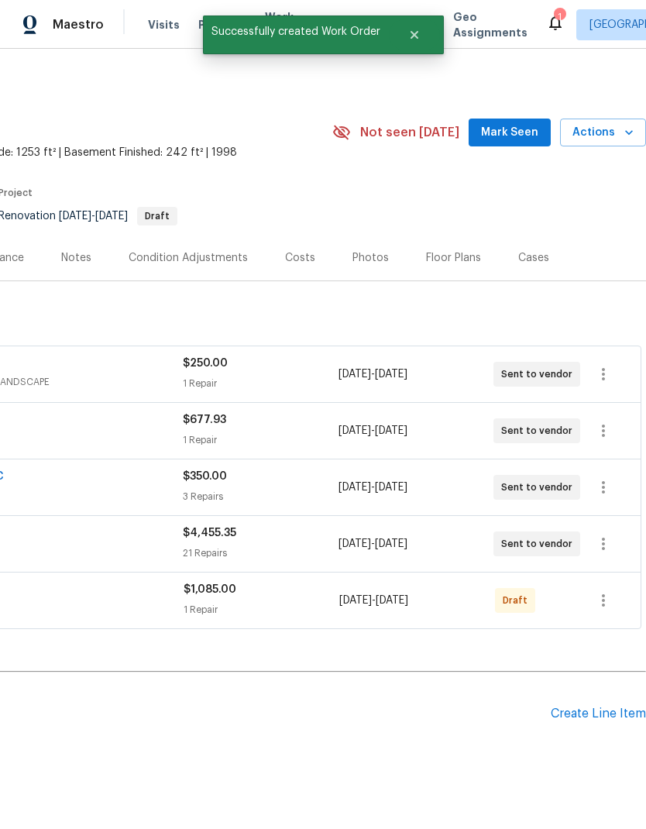
scroll to position [0, 229]
click at [604, 591] on icon "button" at bounding box center [603, 600] width 19 height 19
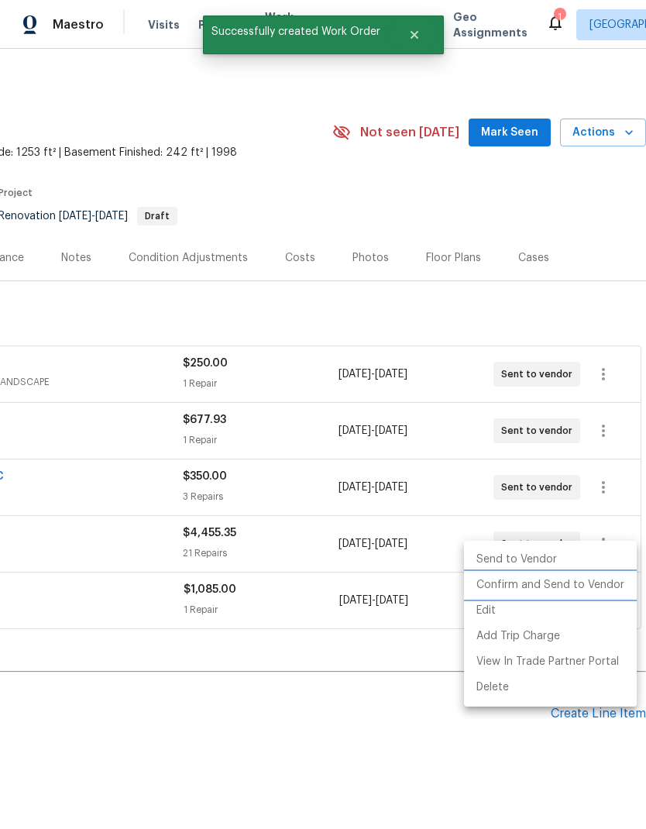
click at [576, 587] on li "Confirm and Send to Vendor" at bounding box center [550, 585] width 173 height 26
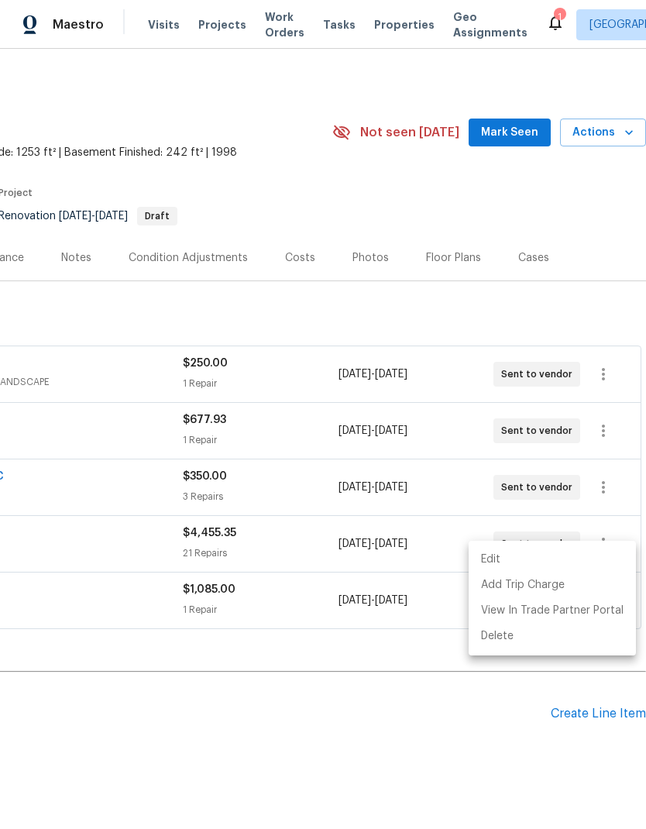
click at [593, 178] on div at bounding box center [323, 414] width 646 height 829
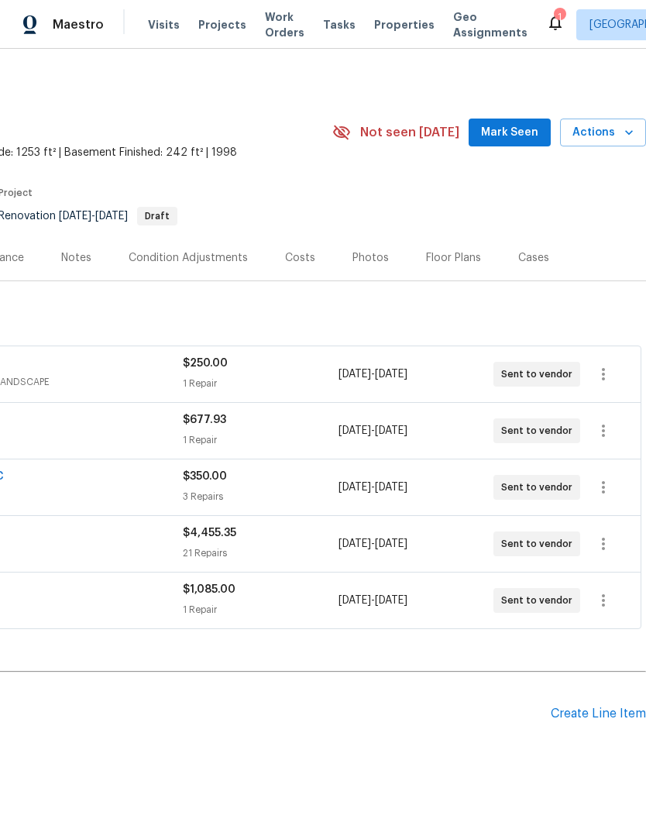
click at [358, 689] on h2 "Pending Line Items" at bounding box center [161, 714] width 780 height 72
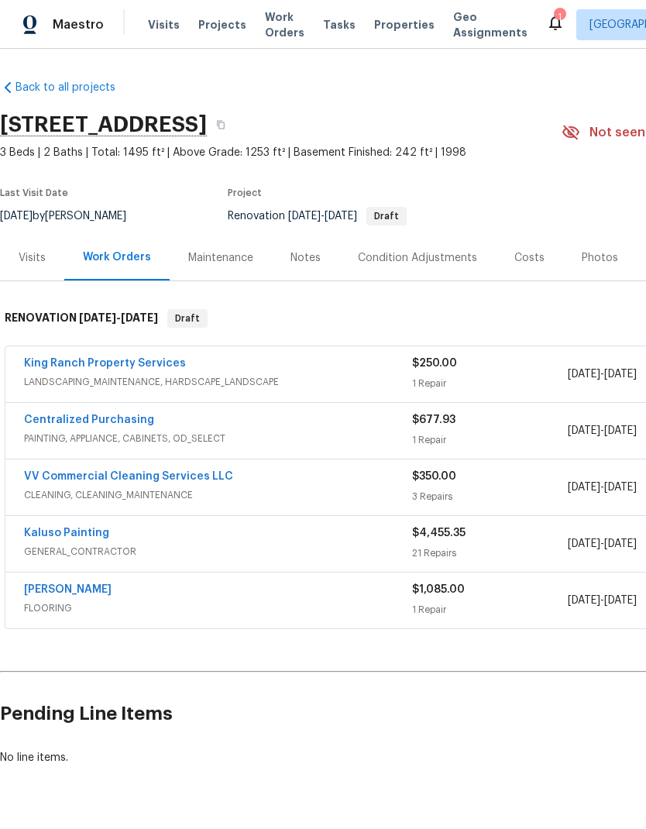
scroll to position [0, 0]
